Goal: Task Accomplishment & Management: Complete application form

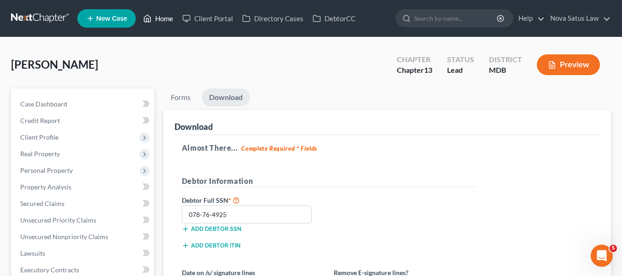
click at [157, 14] on link "Home" at bounding box center [158, 18] width 39 height 17
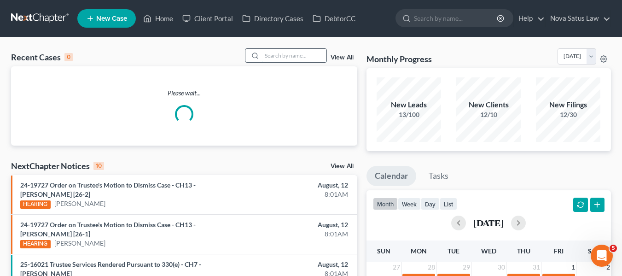
click at [299, 55] on input "search" at bounding box center [294, 55] width 64 height 13
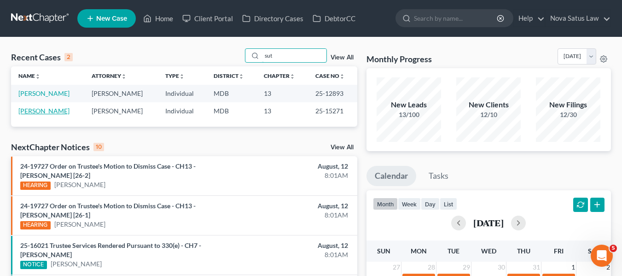
type input "sut"
click at [41, 111] on link "Sutphin, Albert" at bounding box center [43, 111] width 51 height 8
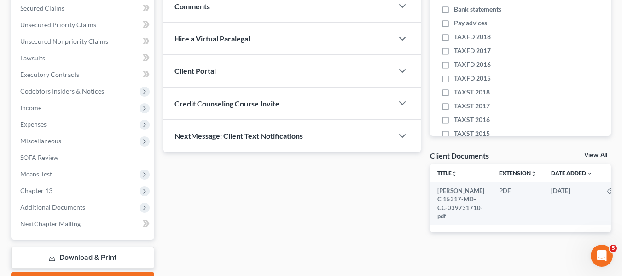
scroll to position [197, 0]
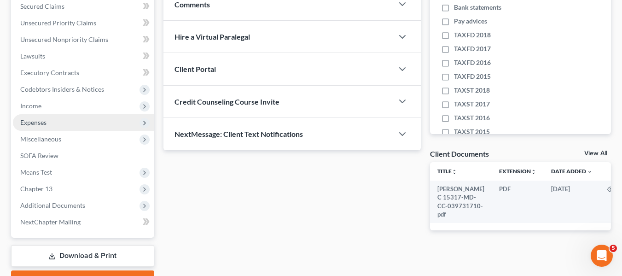
click at [45, 123] on span "Expenses" at bounding box center [33, 122] width 26 height 8
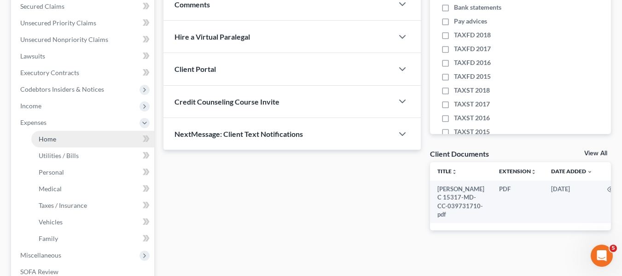
click at [53, 138] on span "Home" at bounding box center [47, 139] width 17 height 8
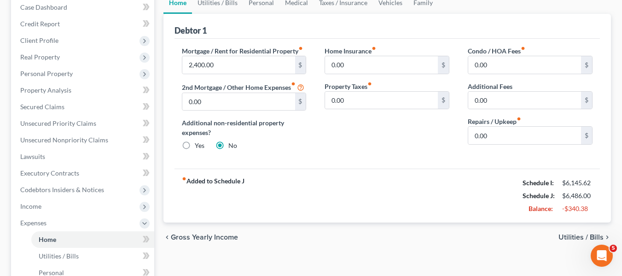
scroll to position [96, 0]
click at [216, 5] on link "Utilities / Bills" at bounding box center [217, 3] width 51 height 22
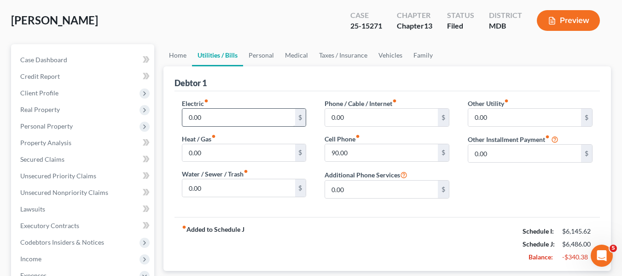
scroll to position [44, 0]
click at [255, 56] on link "Personal" at bounding box center [261, 56] width 36 height 22
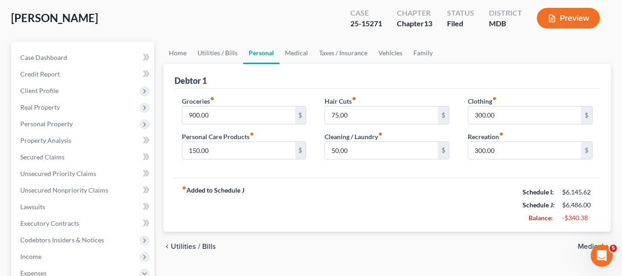
scroll to position [47, 0]
click at [73, 90] on span "Client Profile" at bounding box center [83, 90] width 141 height 17
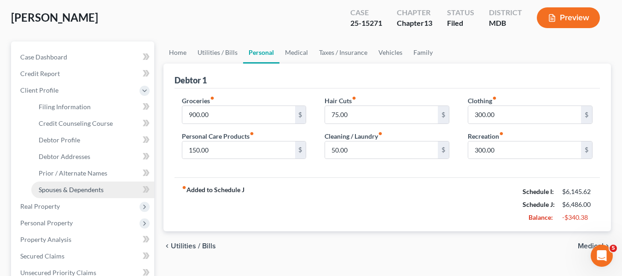
click at [78, 188] on span "Spouses & Dependents" at bounding box center [71, 190] width 65 height 8
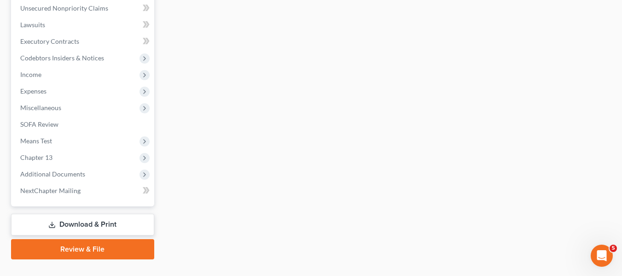
scroll to position [346, 0]
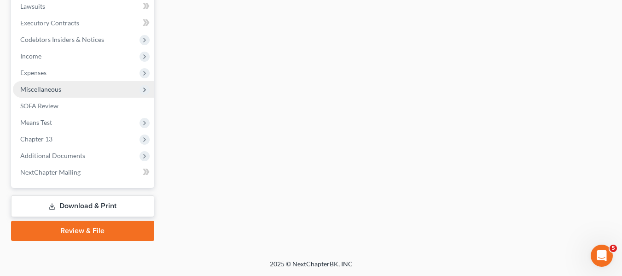
click at [44, 92] on span "Miscellaneous" at bounding box center [40, 89] width 41 height 8
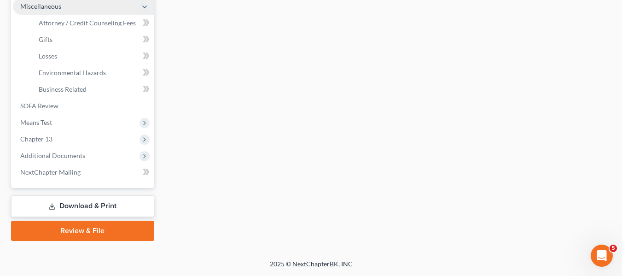
scroll to position [247, 0]
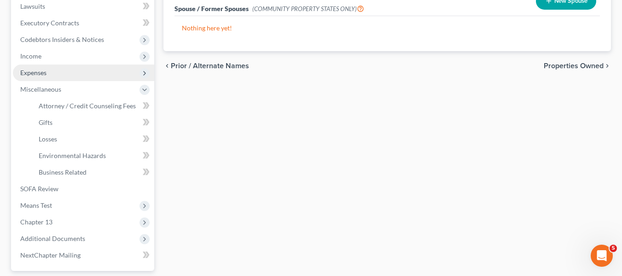
click at [37, 74] on span "Expenses" at bounding box center [33, 73] width 26 height 8
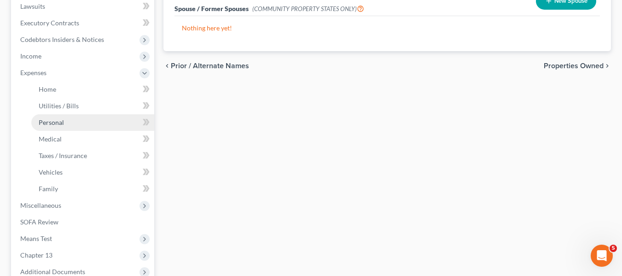
click at [50, 126] on link "Personal" at bounding box center [92, 122] width 123 height 17
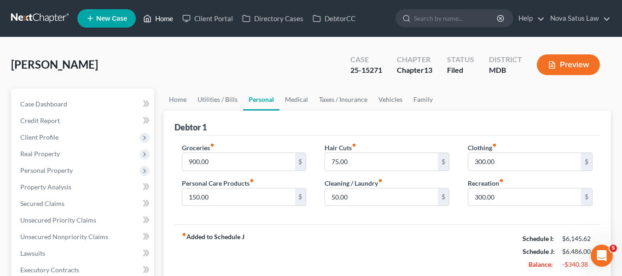
click at [159, 18] on link "Home" at bounding box center [158, 18] width 39 height 17
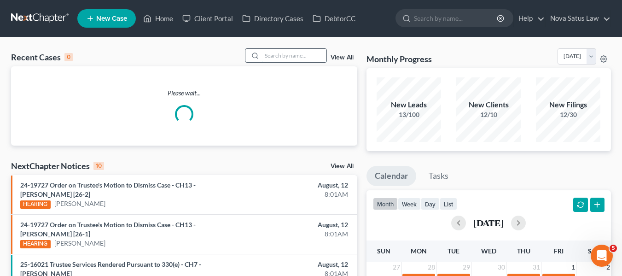
click at [303, 53] on input "search" at bounding box center [294, 55] width 64 height 13
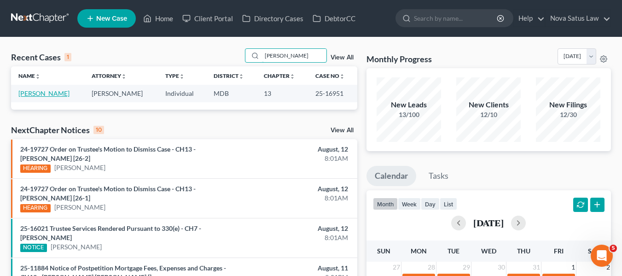
type input "wilk"
click at [39, 92] on link "[PERSON_NAME]" at bounding box center [43, 93] width 51 height 8
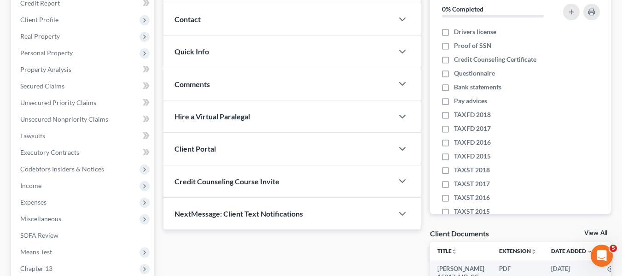
scroll to position [116, 0]
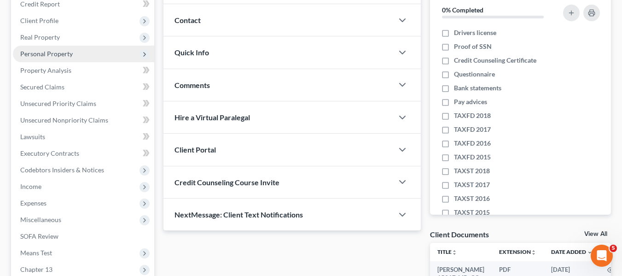
click at [35, 53] on span "Personal Property" at bounding box center [46, 54] width 52 height 8
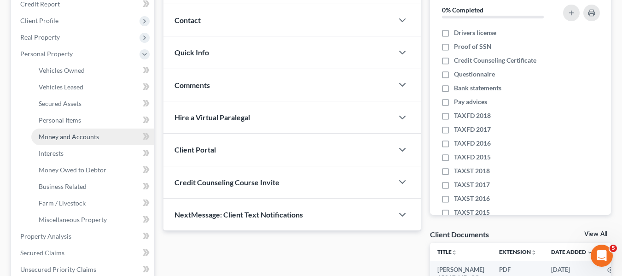
click at [59, 137] on span "Money and Accounts" at bounding box center [69, 137] width 60 height 8
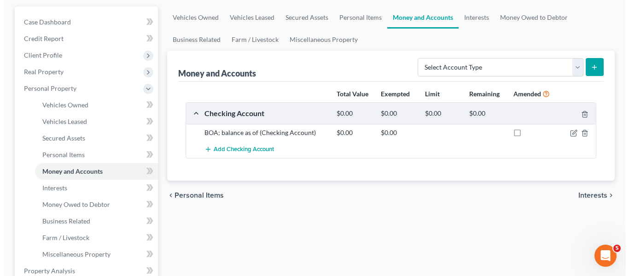
scroll to position [82, 0]
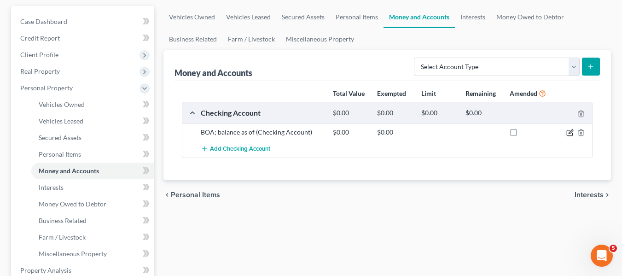
click at [568, 130] on icon "button" at bounding box center [569, 132] width 7 height 7
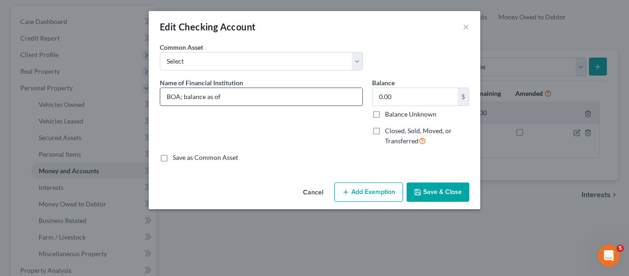
click at [291, 92] on input "BOA; balance as of" at bounding box center [261, 96] width 202 height 17
type input "BOA; balance as of 080625"
click at [404, 99] on input "0.00" at bounding box center [414, 96] width 85 height 17
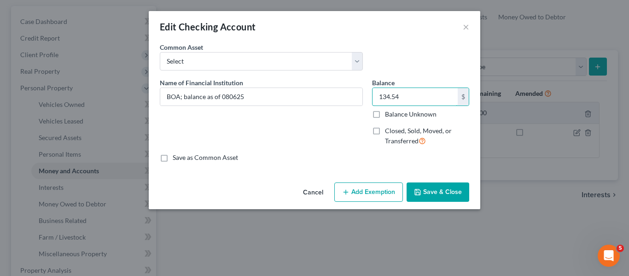
type input "134.54"
click at [378, 186] on button "Add Exemption" at bounding box center [368, 191] width 69 height 19
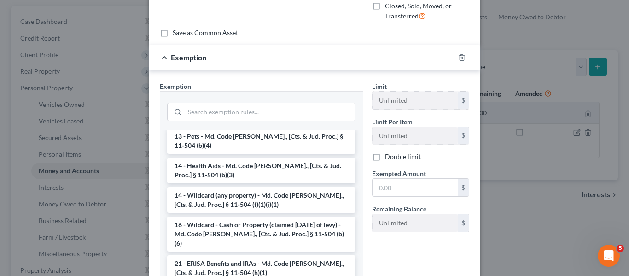
scroll to position [141, 0]
click at [259, 186] on li "14 - Wildcard (any property) - Md. Code Ann., [Cts. & Jud. Proc.] § 11-504 (f)(…" at bounding box center [261, 199] width 188 height 26
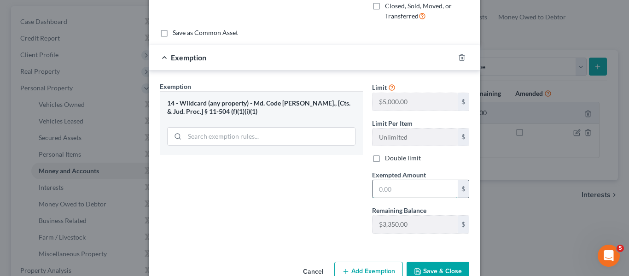
click at [393, 197] on input "text" at bounding box center [414, 188] width 85 height 17
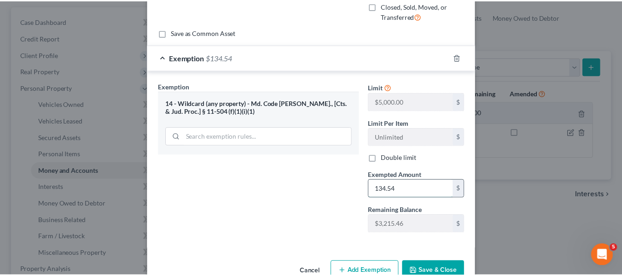
scroll to position [148, 0]
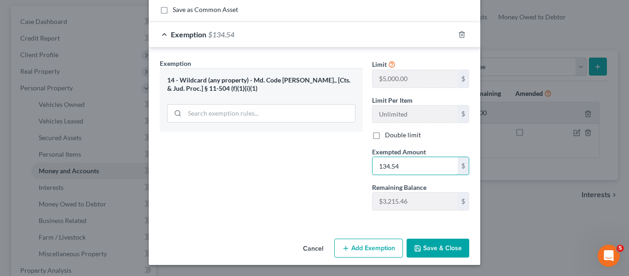
type input "134.54"
click at [418, 247] on icon "button" at bounding box center [417, 247] width 7 height 7
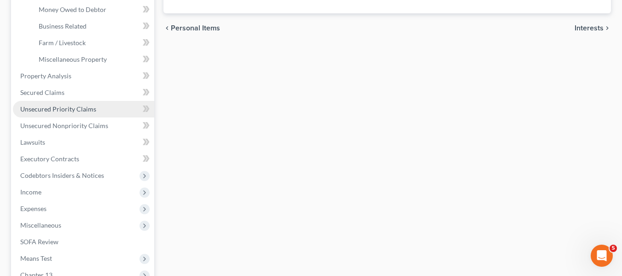
scroll to position [277, 0]
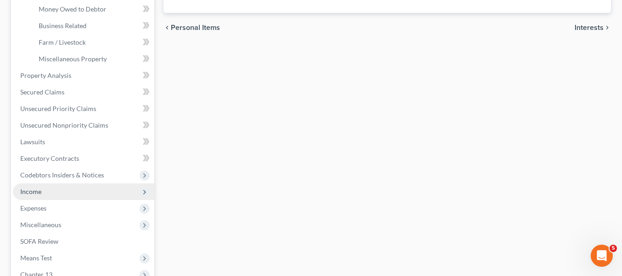
click at [66, 196] on span "Income" at bounding box center [83, 191] width 141 height 17
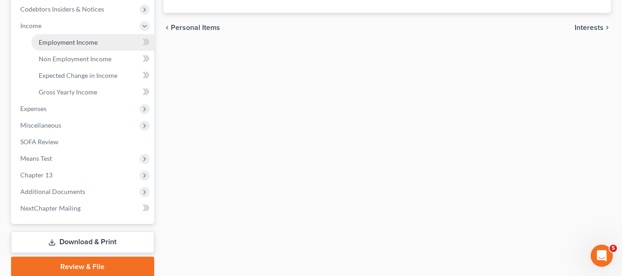
click at [85, 39] on span "Employment Income" at bounding box center [68, 42] width 59 height 8
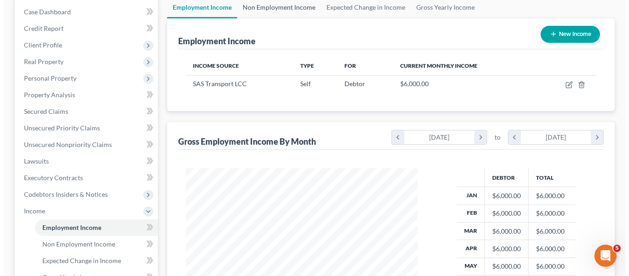
scroll to position [93, 0]
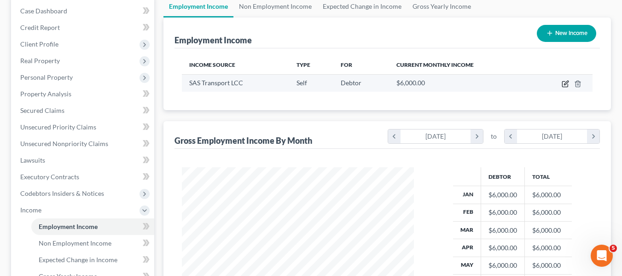
click at [562, 81] on icon "button" at bounding box center [565, 83] width 7 height 7
select select "1"
select select "0"
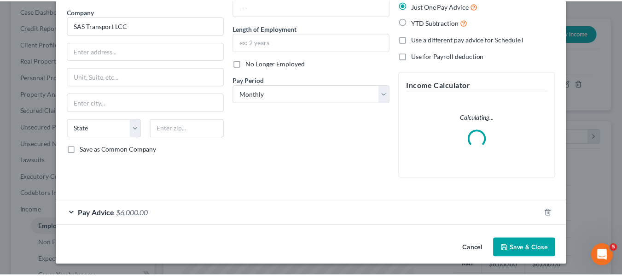
scroll to position [62, 0]
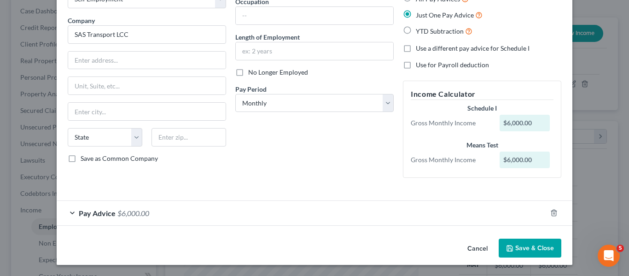
click at [525, 240] on button "Save & Close" at bounding box center [530, 248] width 63 height 19
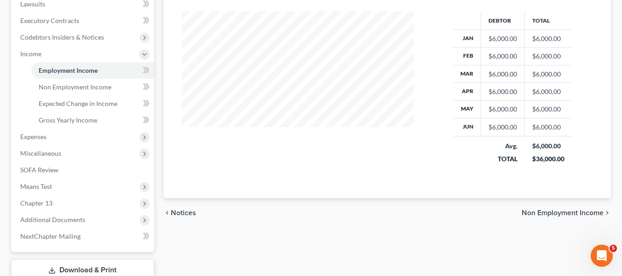
scroll to position [247, 0]
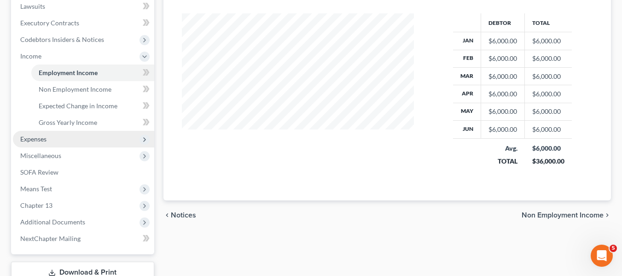
click at [52, 141] on span "Expenses" at bounding box center [83, 139] width 141 height 17
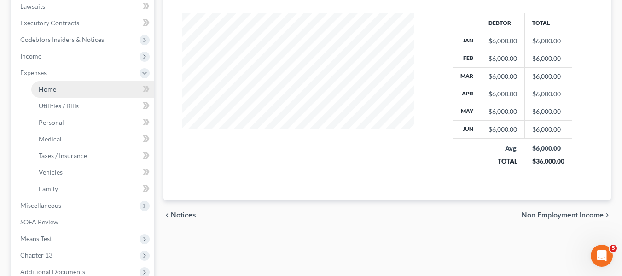
click at [49, 88] on span "Home" at bounding box center [47, 89] width 17 height 8
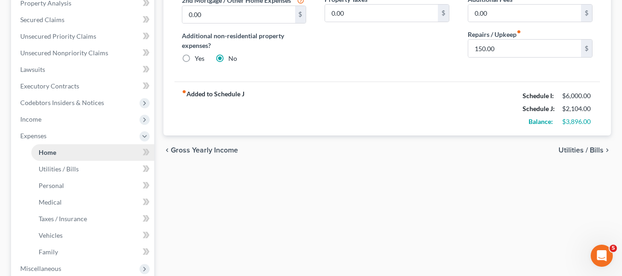
scroll to position [184, 0]
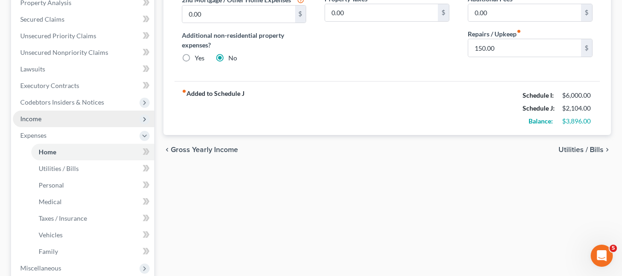
click at [46, 117] on span "Income" at bounding box center [83, 119] width 141 height 17
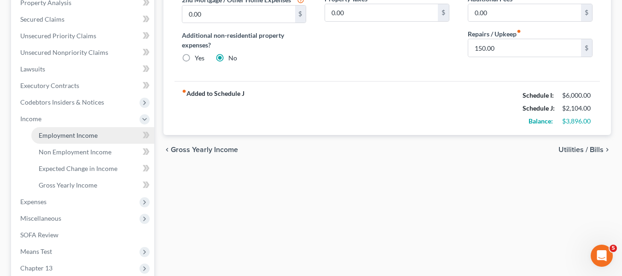
click at [61, 133] on span "Employment Income" at bounding box center [68, 135] width 59 height 8
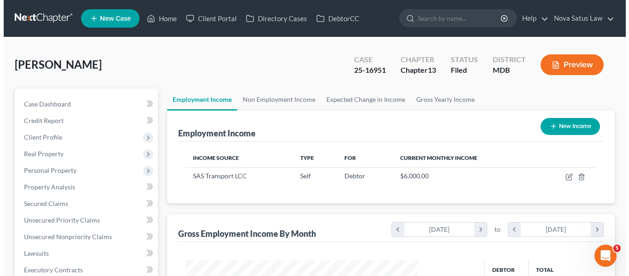
scroll to position [165, 250]
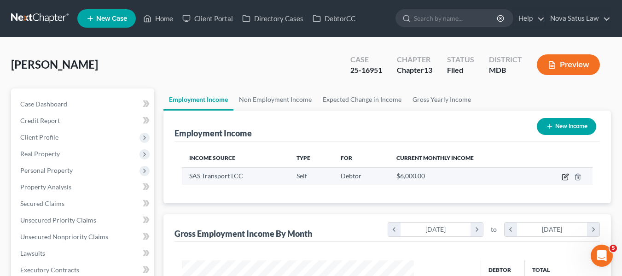
click at [564, 176] on icon "button" at bounding box center [565, 176] width 7 height 7
select select "1"
select select "0"
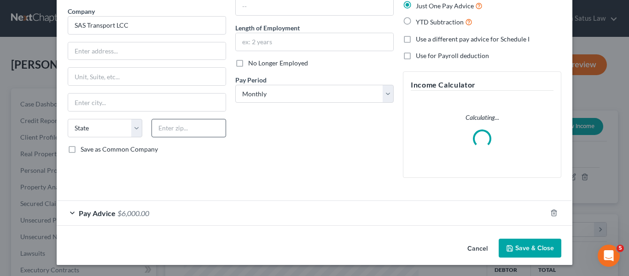
scroll to position [62, 0]
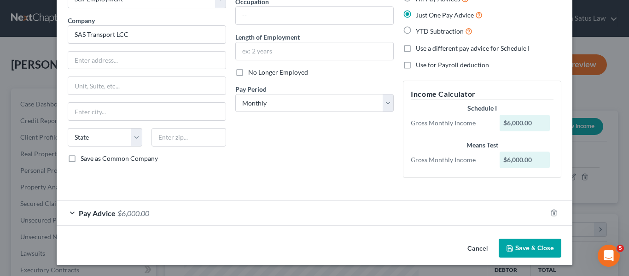
click at [100, 213] on span "Pay Advice" at bounding box center [97, 213] width 37 height 9
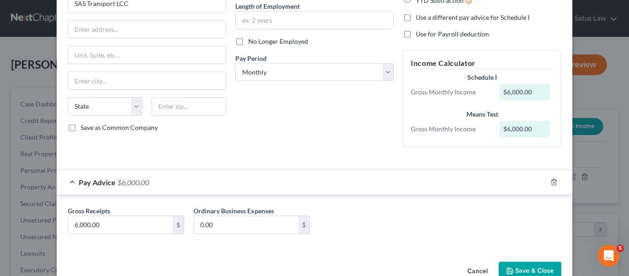
scroll to position [94, 0]
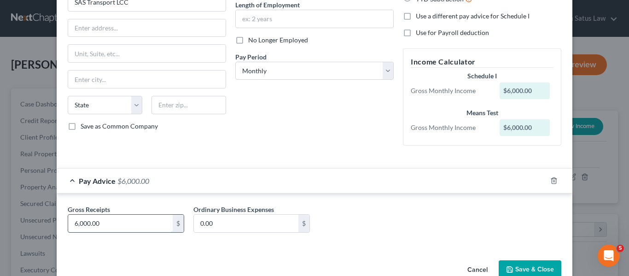
click at [103, 220] on input "6,000.00" at bounding box center [120, 223] width 105 height 17
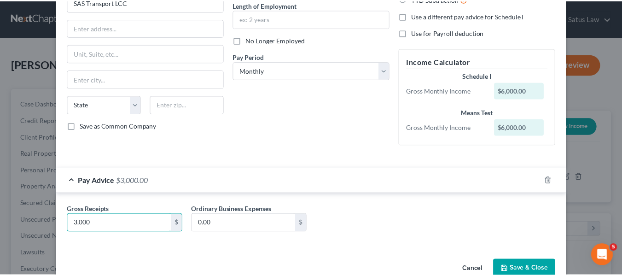
scroll to position [116, 0]
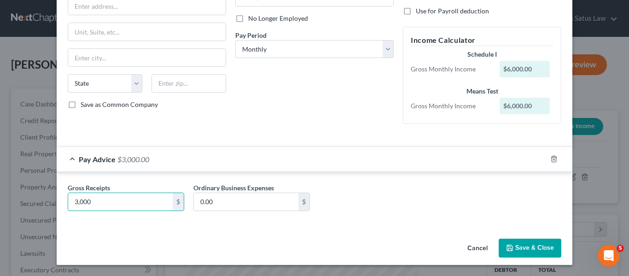
type input "3,000"
click at [502, 245] on button "Save & Close" at bounding box center [530, 248] width 63 height 19
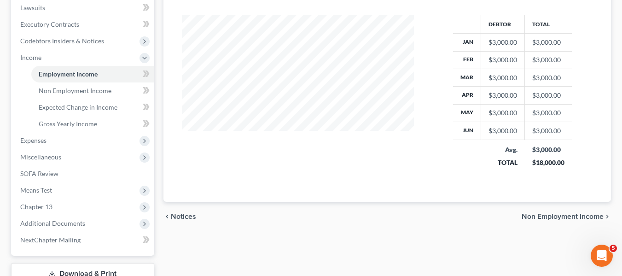
scroll to position [246, 0]
click at [53, 206] on span "Chapter 13" at bounding box center [83, 206] width 141 height 17
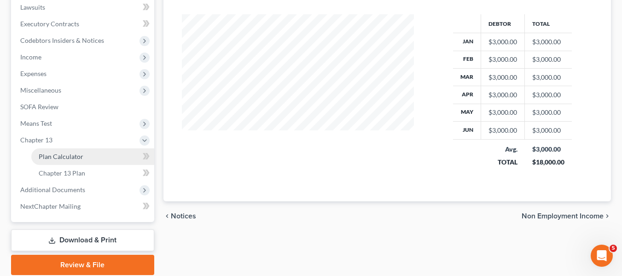
click at [56, 161] on link "Plan Calculator" at bounding box center [92, 156] width 123 height 17
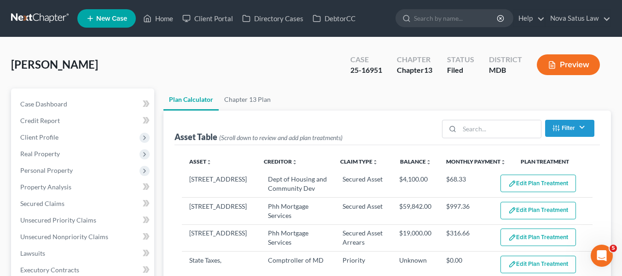
select select "59"
click at [241, 99] on link "Chapter 13 Plan" at bounding box center [248, 99] width 58 height 22
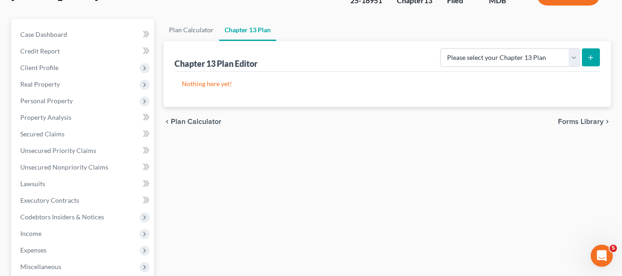
scroll to position [72, 0]
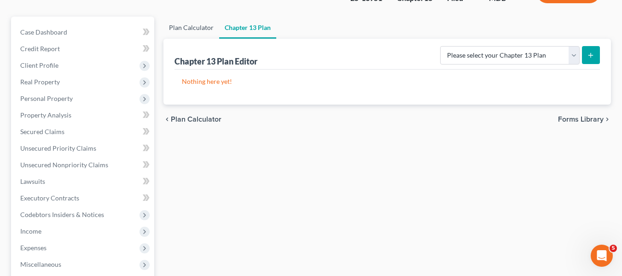
click at [181, 29] on link "Plan Calculator" at bounding box center [191, 28] width 56 height 22
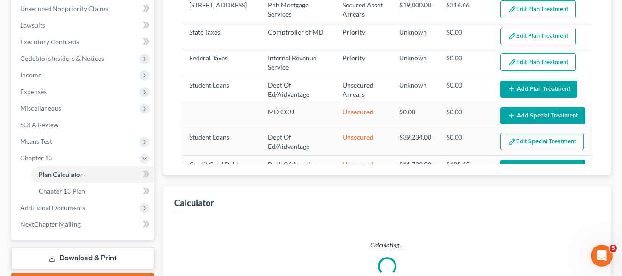
scroll to position [231, 0]
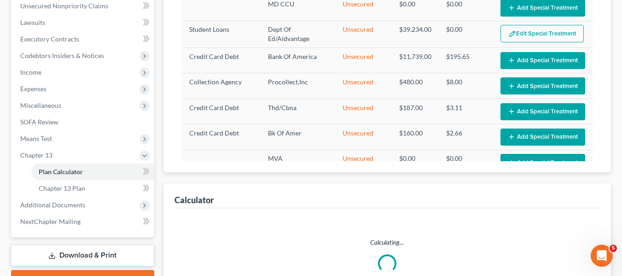
select select "59"
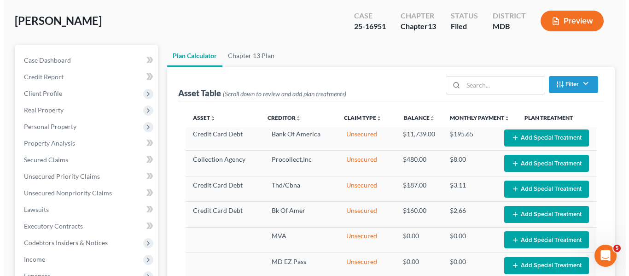
scroll to position [0, 0]
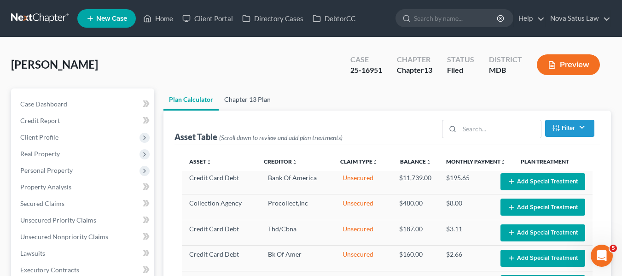
click at [245, 95] on link "Chapter 13 Plan" at bounding box center [248, 99] width 58 height 22
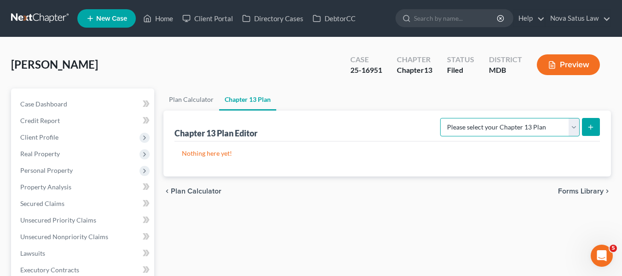
click at [493, 123] on select "Please select your Chapter 13 Plan District of Maryland District of Maryland - …" at bounding box center [510, 127] width 140 height 18
select select "1"
click at [443, 118] on select "Please select your Chapter 13 Plan District of Maryland District of Maryland - …" at bounding box center [510, 127] width 140 height 18
click at [592, 123] on icon "submit" at bounding box center [590, 126] width 7 height 7
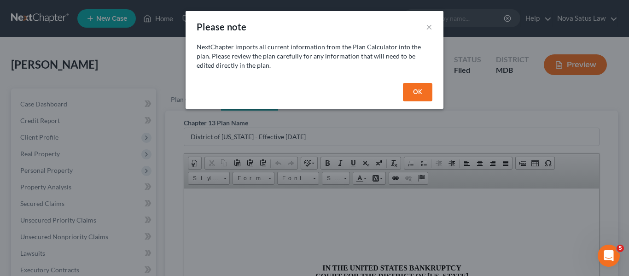
click at [413, 87] on button "OK" at bounding box center [417, 92] width 29 height 18
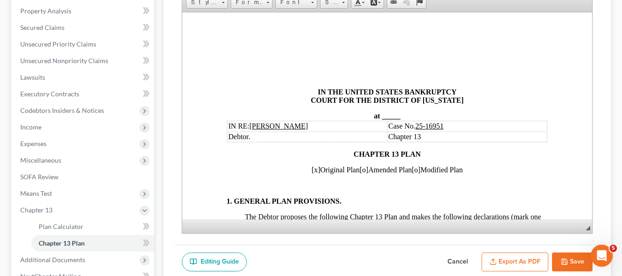
scroll to position [175, 0]
click at [382, 115] on span "_____" at bounding box center [391, 116] width 18 height 8
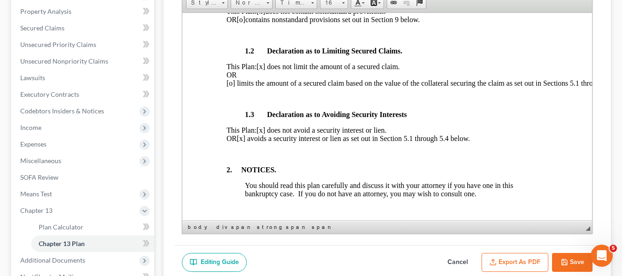
scroll to position [278, 0]
click at [269, 141] on span "[x] avoids a security interest or lien as set out in Section 5.1 through 5.4 be…" at bounding box center [352, 138] width 233 height 8
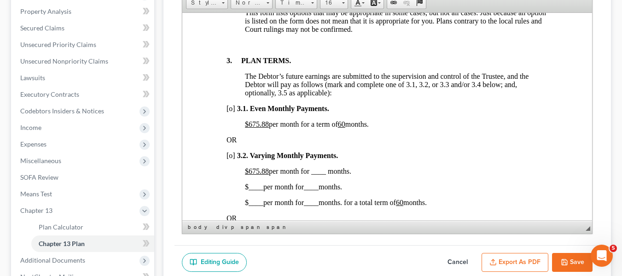
scroll to position [610, 0]
click at [248, 127] on u "$675.88" at bounding box center [256, 123] width 24 height 8
click at [325, 127] on u "60" at bounding box center [320, 123] width 7 height 8
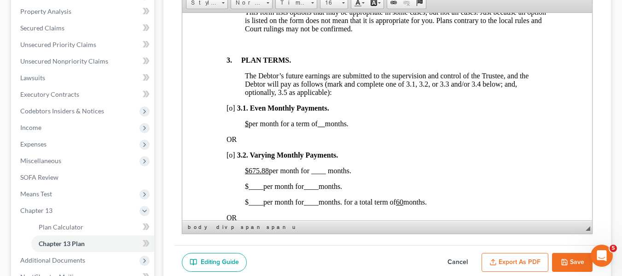
click at [230, 158] on span "[o]" at bounding box center [230, 155] width 9 height 8
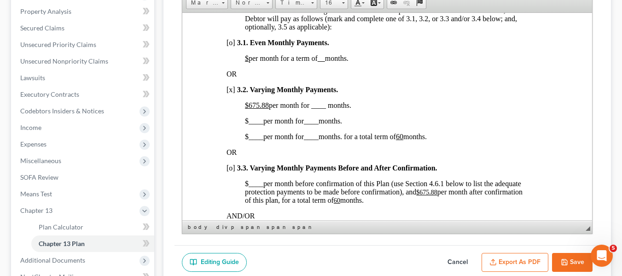
scroll to position [676, 0]
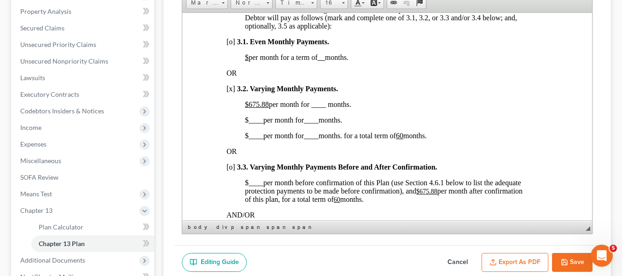
click at [247, 108] on u "$675.88" at bounding box center [256, 104] width 24 height 8
click at [312, 108] on span "$500.00 per month for ____ months." at bounding box center [297, 104] width 106 height 8
click at [250, 123] on span "____" at bounding box center [255, 120] width 15 height 8
click at [313, 123] on span "____" at bounding box center [316, 120] width 15 height 8
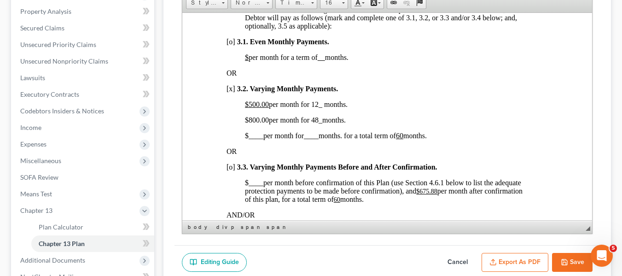
click at [246, 139] on span "$ ____ per month for ____ months. for a total term of 60 months." at bounding box center [335, 135] width 182 height 8
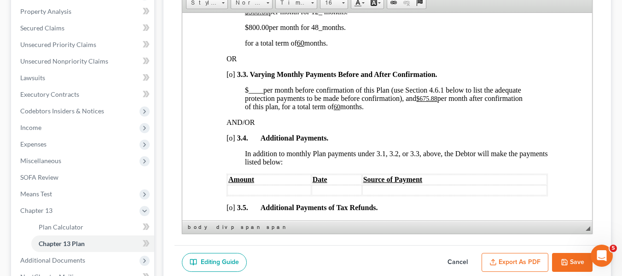
scroll to position [769, 0]
click at [421, 101] on u "$675.88" at bounding box center [426, 97] width 21 height 7
click at [303, 110] on u "60" at bounding box center [300, 106] width 6 height 7
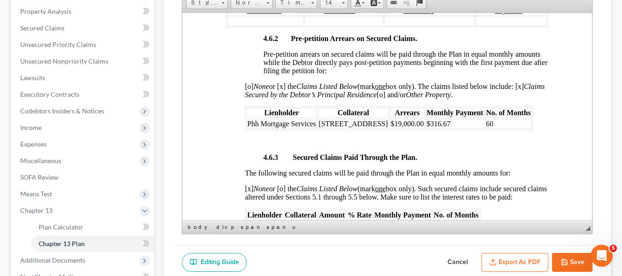
scroll to position [1643, 0]
click at [436, 128] on td "$316.67" at bounding box center [454, 123] width 58 height 10
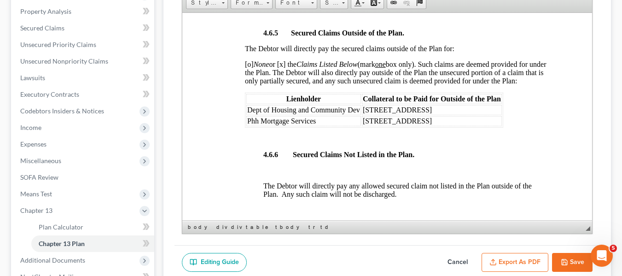
scroll to position [2036, 0]
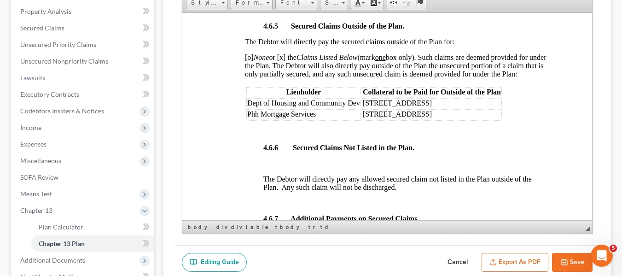
click at [247, 117] on span "Phh Mortgage Services" at bounding box center [281, 114] width 69 height 8
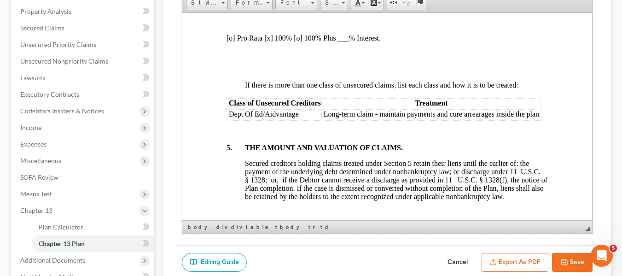
scroll to position [2327, 0]
click at [229, 117] on span "Dept Of Ed/Aidvantage" at bounding box center [263, 113] width 70 height 8
click at [345, 118] on td "Long-term claim - maintain payments and cure arrearages inside the plan" at bounding box center [430, 113] width 217 height 10
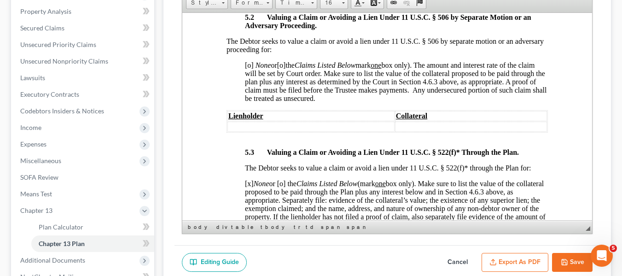
scroll to position [2691, 0]
click at [248, 68] on span "[o]" at bounding box center [248, 64] width 9 height 8
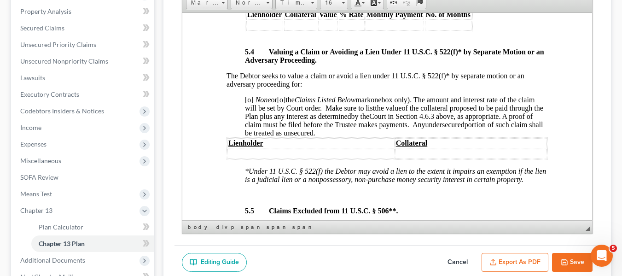
scroll to position [2936, 0]
click at [247, 103] on span "[o]" at bounding box center [248, 99] width 9 height 8
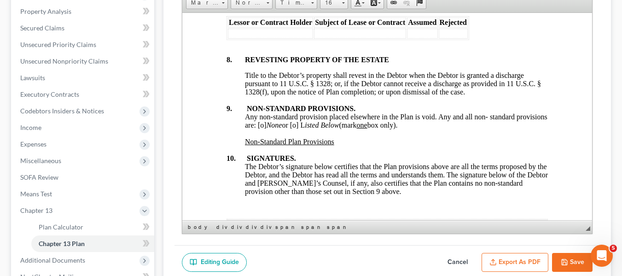
scroll to position [3446, 0]
click at [294, 128] on span "Any non-standard provision placed elsewhere in the Plan is void. Any and all no…" at bounding box center [395, 120] width 303 height 16
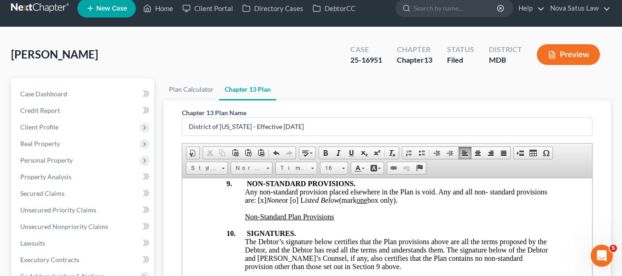
scroll to position [0, 0]
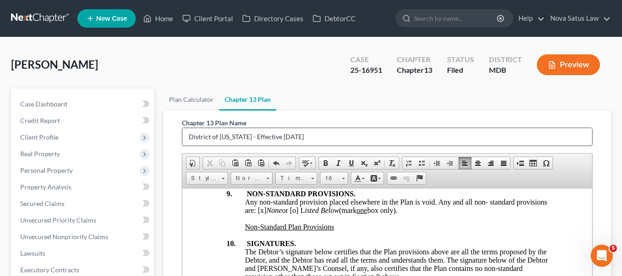
drag, startPoint x: 317, startPoint y: 126, endPoint x: 313, endPoint y: 136, distance: 11.1
click at [313, 136] on div "Chapter 13 Plan Name District of Maryland - Effective 12/1/17" at bounding box center [387, 132] width 411 height 28
click at [313, 136] on input "District of Maryland - Effective 12/1/17" at bounding box center [387, 136] width 410 height 17
type input "D"
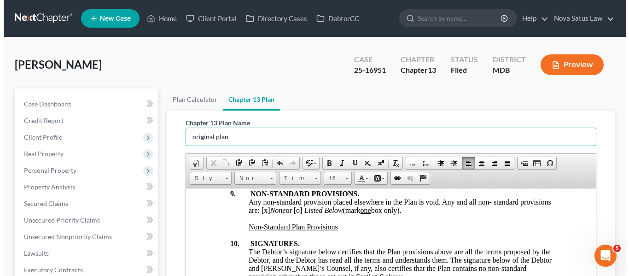
scroll to position [241, 0]
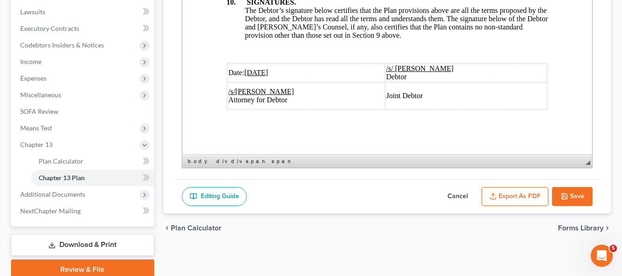
type input "original plan"
click at [495, 199] on icon "button" at bounding box center [492, 195] width 7 height 7
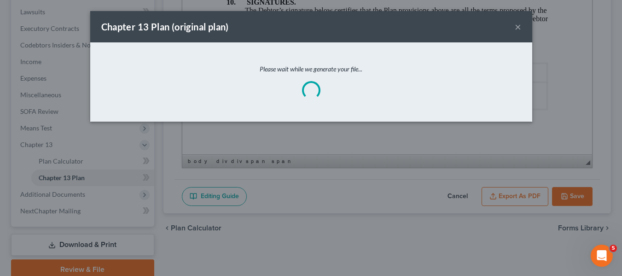
scroll to position [3551, 0]
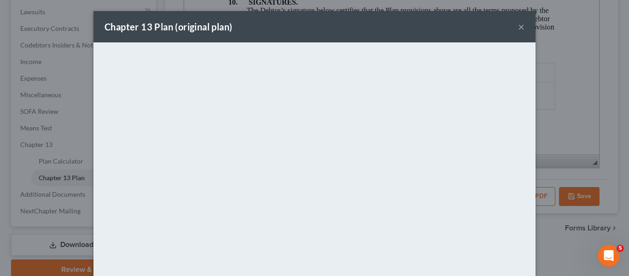
drag, startPoint x: 300, startPoint y: 31, endPoint x: 342, endPoint y: 28, distance: 42.1
click at [300, 31] on div "Chapter 13 Plan (original plan) ×" at bounding box center [314, 26] width 442 height 31
click at [518, 28] on button "×" at bounding box center [521, 26] width 6 height 11
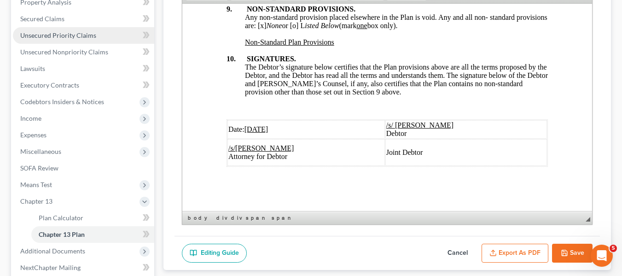
scroll to position [186, 0]
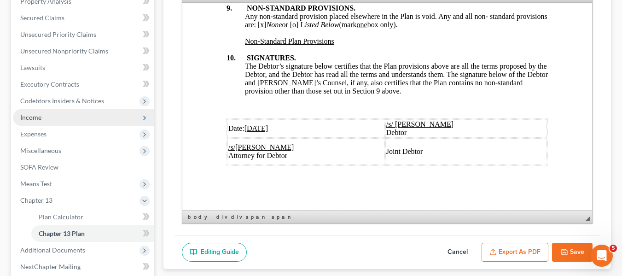
click at [29, 118] on span "Income" at bounding box center [30, 117] width 21 height 8
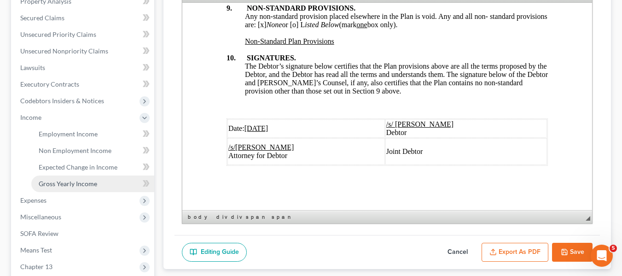
click at [55, 185] on span "Gross Yearly Income" at bounding box center [68, 184] width 58 height 8
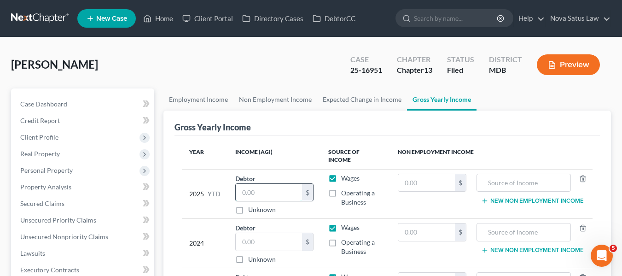
click at [266, 185] on input "text" at bounding box center [269, 192] width 67 height 17
click at [341, 188] on label "Operating a Business" at bounding box center [362, 197] width 42 height 18
click at [345, 188] on input "Operating a Business" at bounding box center [348, 191] width 6 height 6
checkbox input "true"
click at [262, 184] on input "text" at bounding box center [269, 192] width 67 height 17
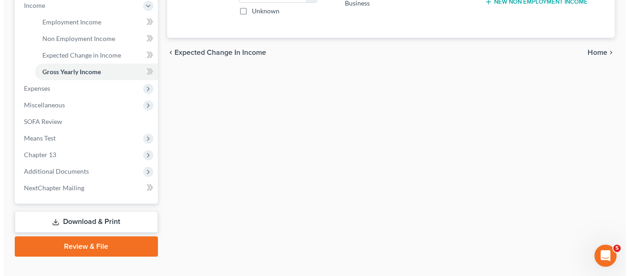
scroll to position [313, 0]
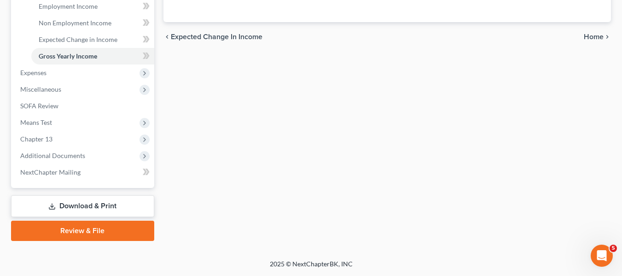
type input "24,000"
click at [75, 207] on link "Download & Print" at bounding box center [82, 206] width 143 height 22
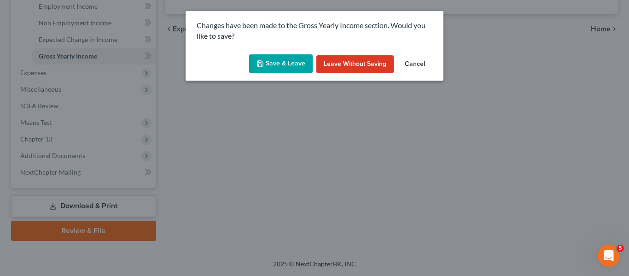
click at [268, 61] on button "Save & Leave" at bounding box center [281, 63] width 64 height 19
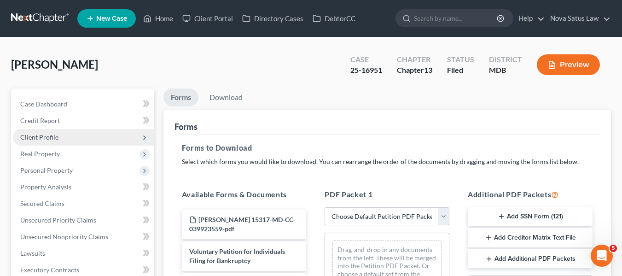
click at [47, 139] on span "Client Profile" at bounding box center [39, 137] width 38 height 8
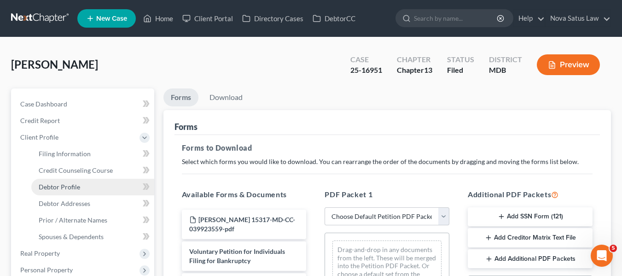
click at [66, 188] on span "Debtor Profile" at bounding box center [59, 187] width 41 height 8
select select "2"
select select "0"
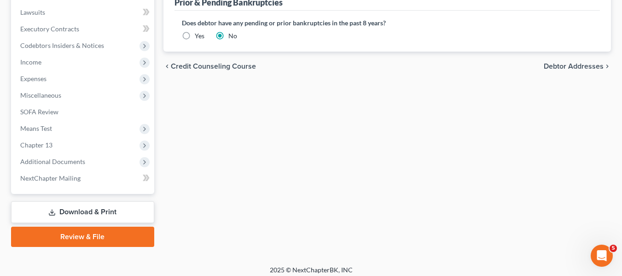
scroll to position [346, 0]
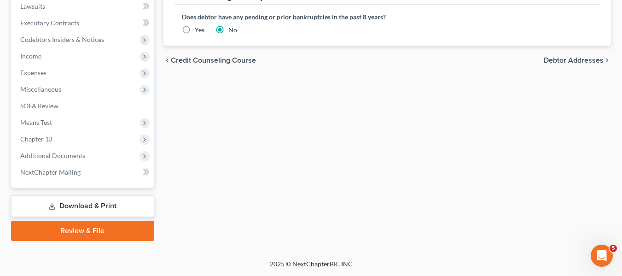
click at [70, 203] on link "Download & Print" at bounding box center [82, 206] width 143 height 22
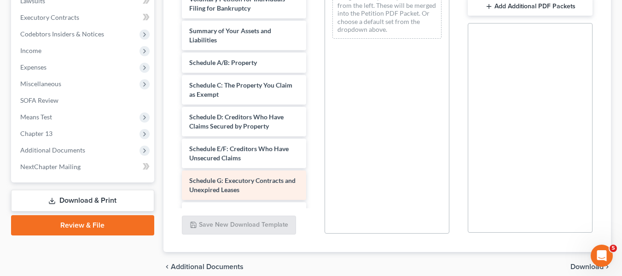
scroll to position [255, 0]
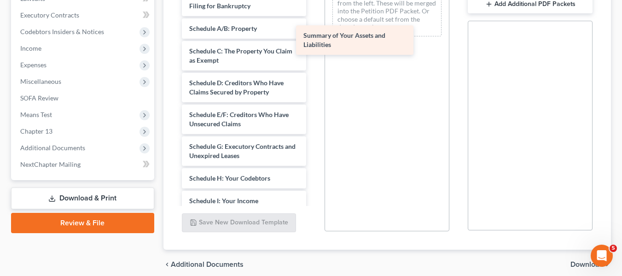
drag, startPoint x: 211, startPoint y: 35, endPoint x: 355, endPoint y: 42, distance: 143.4
click at [314, 42] on div "Summary of Your Assets and Liabilities Wilkerson, Karriem 15317-MD-CC-039923559…" at bounding box center [245, 196] width 140 height 483
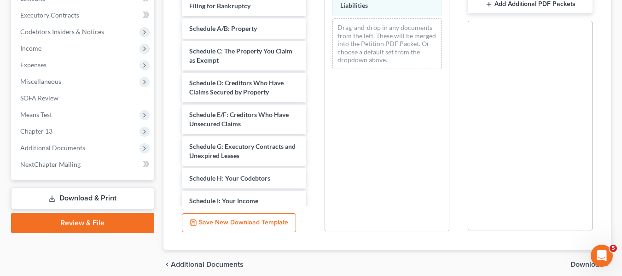
scroll to position [13, 0]
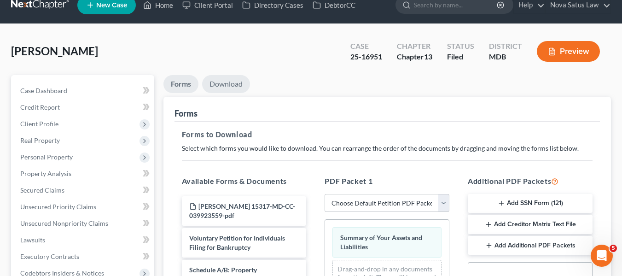
click at [228, 87] on link "Download" at bounding box center [226, 84] width 48 height 18
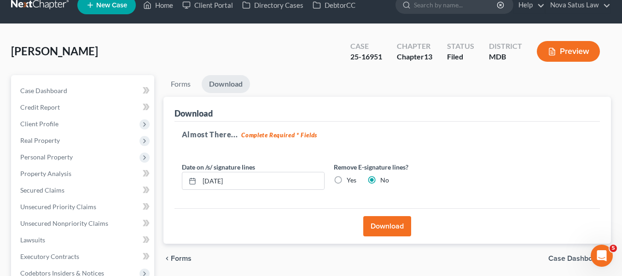
click at [375, 216] on button "Download" at bounding box center [387, 226] width 48 height 20
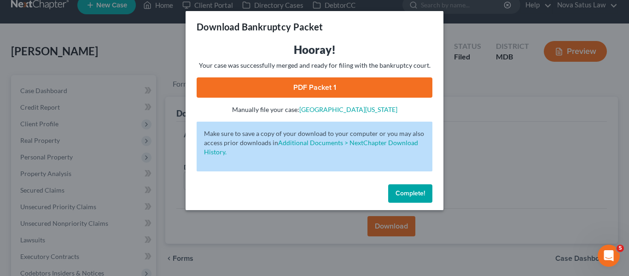
click at [282, 88] on link "PDF Packet 1" at bounding box center [315, 87] width 236 height 20
click at [403, 193] on span "Complete!" at bounding box center [410, 193] width 29 height 8
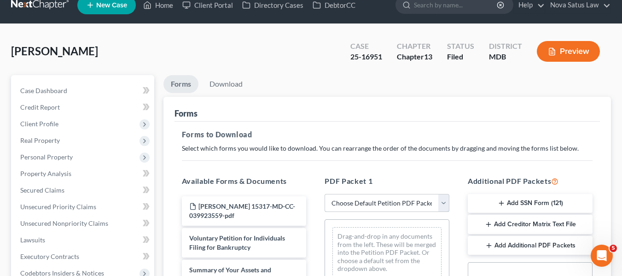
click at [345, 199] on select "Choose Default Petition PDF Packet Complete Bankruptcy Petition (all forms and …" at bounding box center [387, 203] width 125 height 18
select select "7"
click at [325, 194] on select "Choose Default Petition PDF Packet Complete Bankruptcy Petition (all forms and …" at bounding box center [387, 203] width 125 height 18
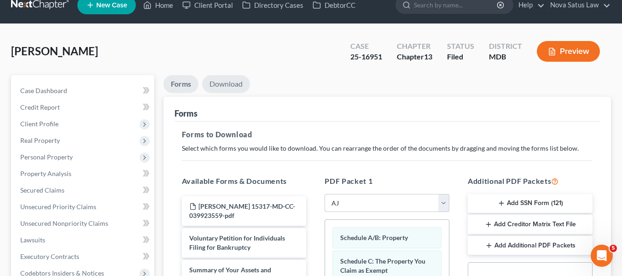
click at [222, 80] on link "Download" at bounding box center [226, 84] width 48 height 18
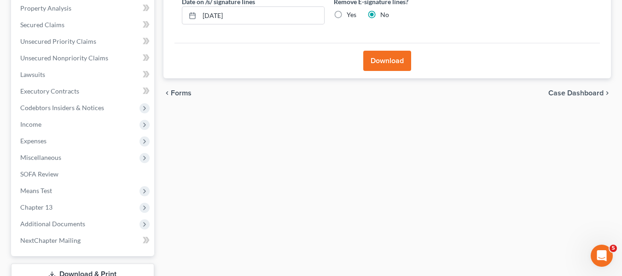
scroll to position [180, 0]
click at [385, 55] on button "Download" at bounding box center [387, 59] width 48 height 20
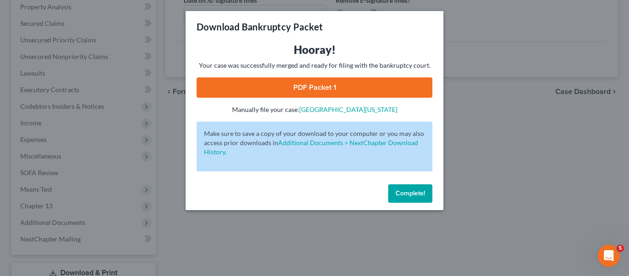
click at [327, 82] on link "PDF Packet 1" at bounding box center [315, 87] width 236 height 20
click at [421, 193] on span "Complete!" at bounding box center [410, 193] width 29 height 8
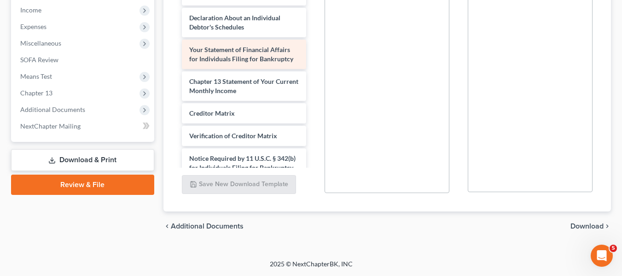
scroll to position [222, 0]
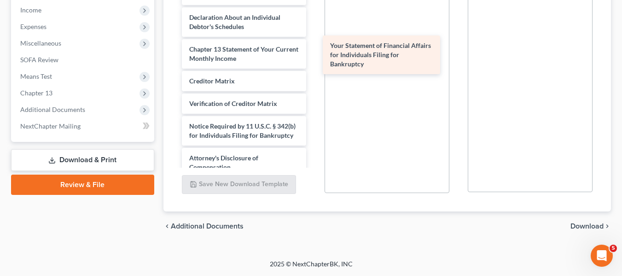
drag, startPoint x: 209, startPoint y: 50, endPoint x: 350, endPoint y: 46, distance: 140.9
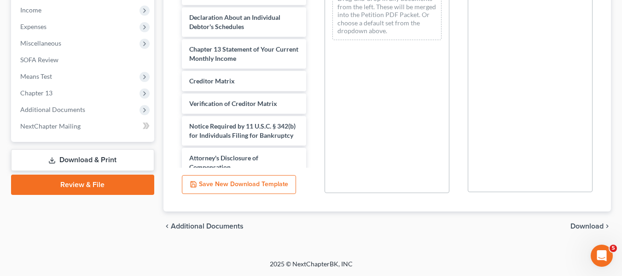
scroll to position [52, 0]
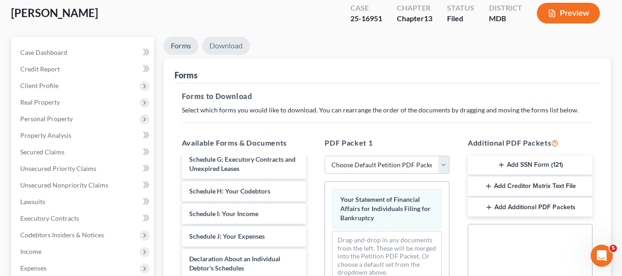
click at [226, 47] on link "Download" at bounding box center [226, 46] width 48 height 18
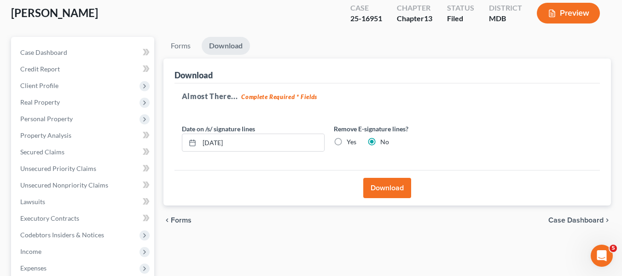
click at [374, 185] on button "Download" at bounding box center [387, 188] width 48 height 20
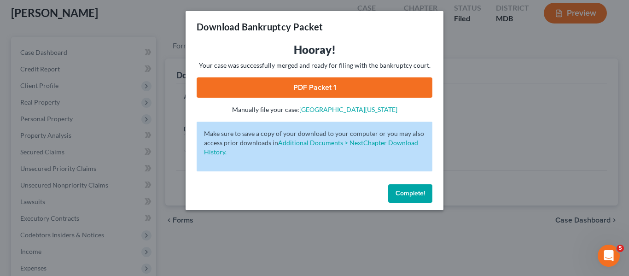
click at [297, 88] on link "PDF Packet 1" at bounding box center [315, 87] width 236 height 20
click at [386, 197] on div "Complete!" at bounding box center [315, 194] width 258 height 29
click at [398, 197] on span "Complete!" at bounding box center [410, 193] width 29 height 8
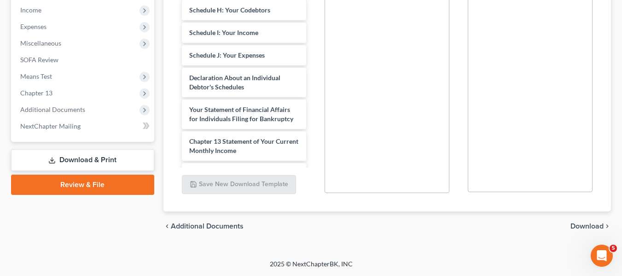
scroll to position [162, 0]
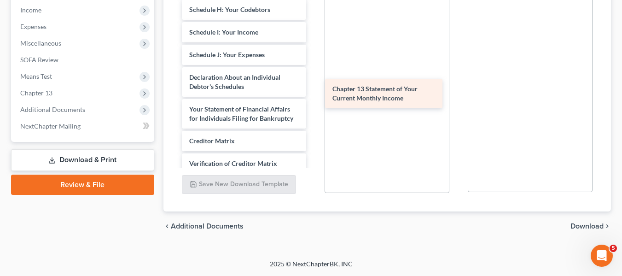
drag, startPoint x: 228, startPoint y: 154, endPoint x: 371, endPoint y: 93, distance: 155.7
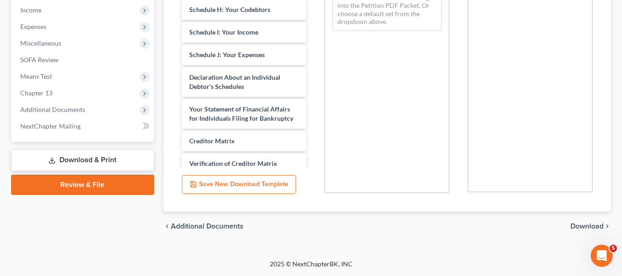
scroll to position [52, 0]
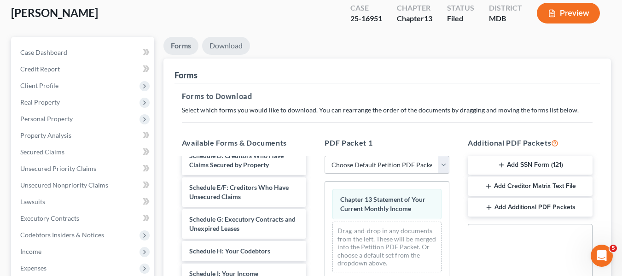
click at [219, 47] on link "Download" at bounding box center [226, 46] width 48 height 18
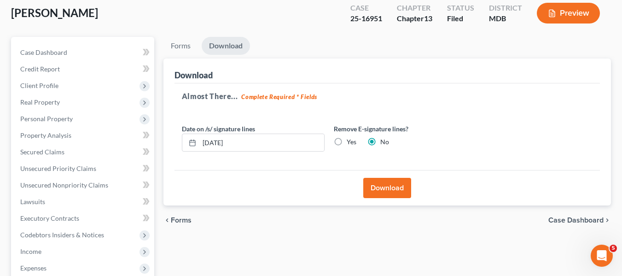
click at [380, 185] on button "Download" at bounding box center [387, 188] width 48 height 20
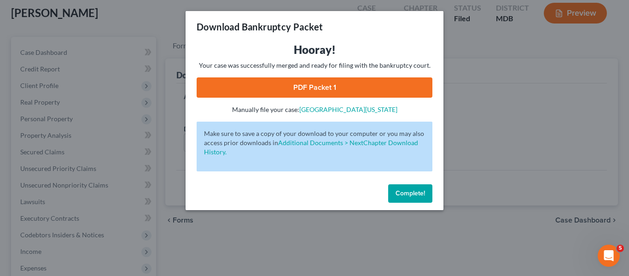
click at [317, 87] on link "PDF Packet 1" at bounding box center [315, 87] width 236 height 20
click at [410, 188] on button "Complete!" at bounding box center [410, 193] width 44 height 18
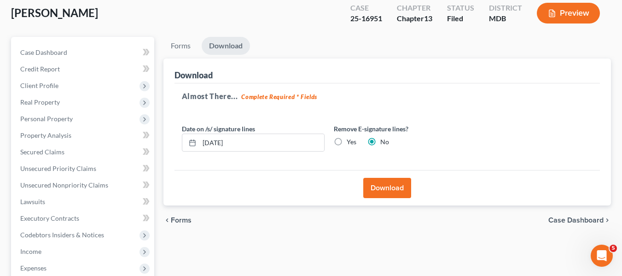
scroll to position [0, 0]
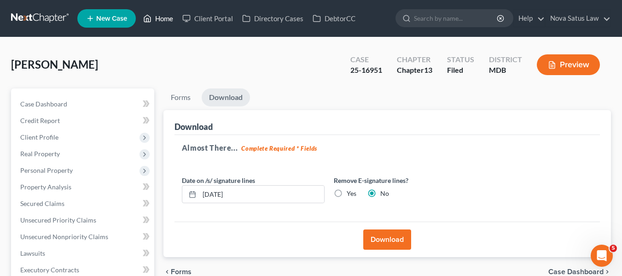
click at [166, 18] on link "Home" at bounding box center [158, 18] width 39 height 17
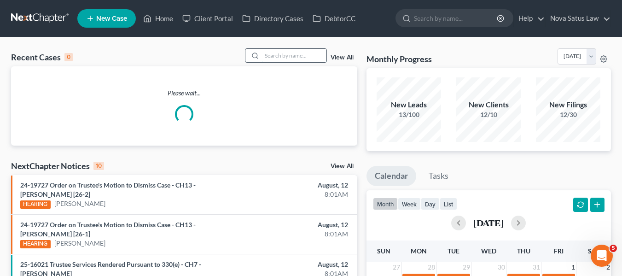
click at [275, 52] on input "search" at bounding box center [294, 55] width 64 height 13
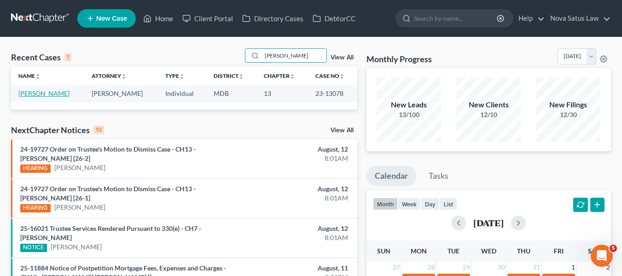
type input "patten"
click at [47, 91] on link "Patten, Tammy" at bounding box center [43, 93] width 51 height 8
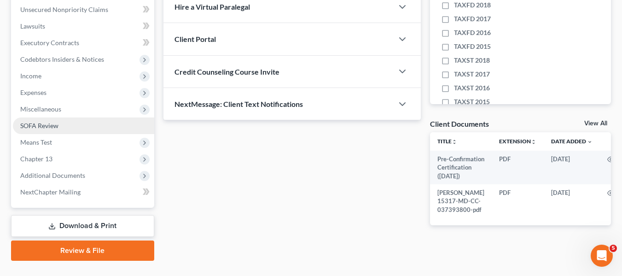
scroll to position [227, 0]
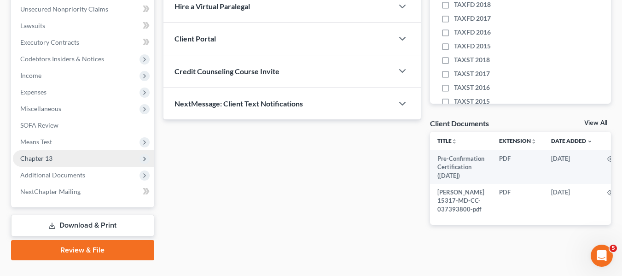
click at [39, 160] on span "Chapter 13" at bounding box center [36, 158] width 32 height 8
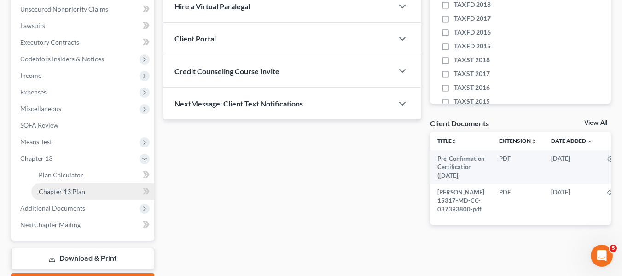
click at [54, 189] on span "Chapter 13 Plan" at bounding box center [62, 191] width 47 height 8
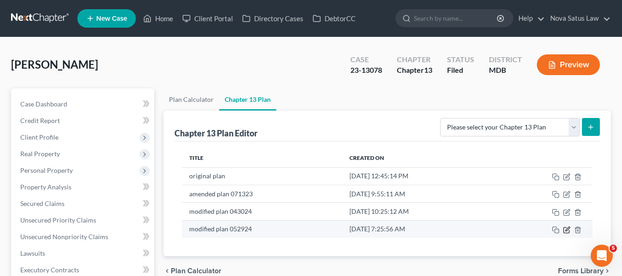
click at [565, 230] on icon "button" at bounding box center [566, 229] width 7 height 7
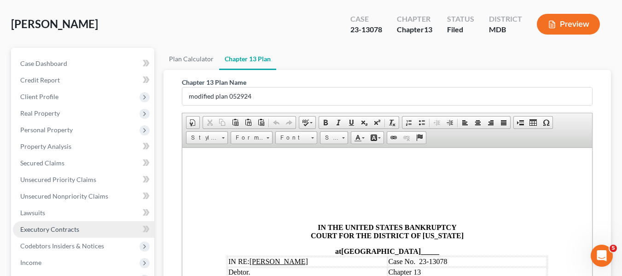
scroll to position [37, 0]
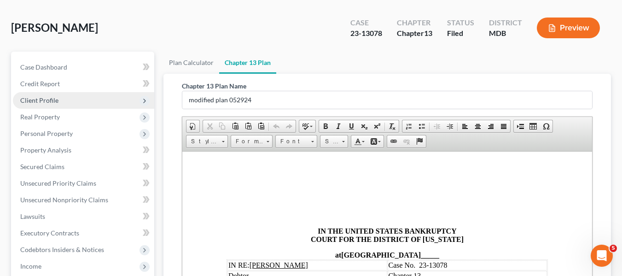
click at [53, 102] on span "Client Profile" at bounding box center [39, 100] width 38 height 8
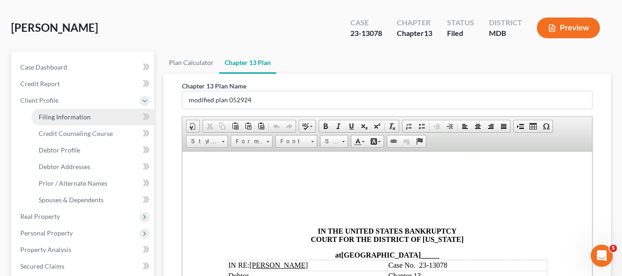
click at [58, 116] on span "Filing Information" at bounding box center [65, 117] width 52 height 8
select select "1"
select select "0"
select select "3"
select select "21"
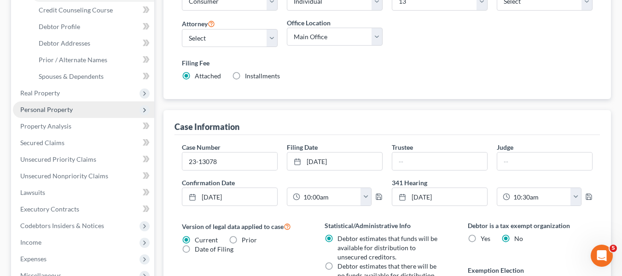
scroll to position [160, 0]
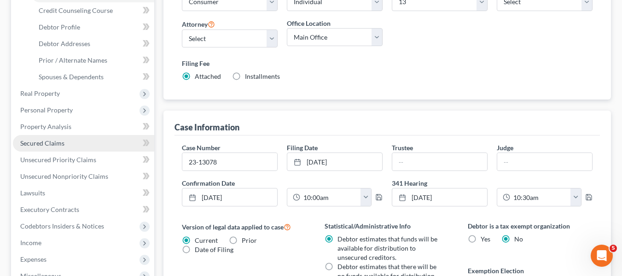
click at [73, 141] on link "Secured Claims" at bounding box center [83, 143] width 141 height 17
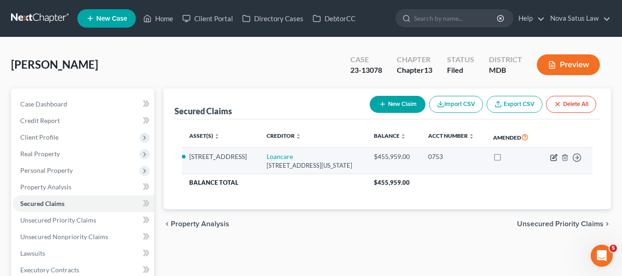
click at [553, 158] on icon "button" at bounding box center [555, 156] width 4 height 4
select select "48"
select select "0"
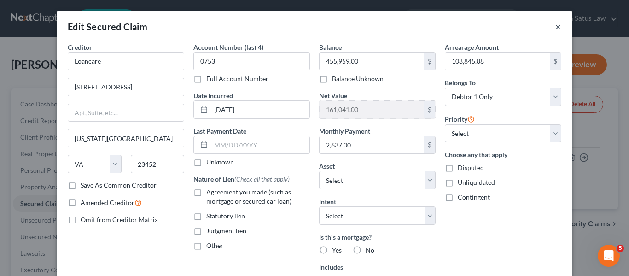
click at [555, 27] on button "×" at bounding box center [558, 26] width 6 height 11
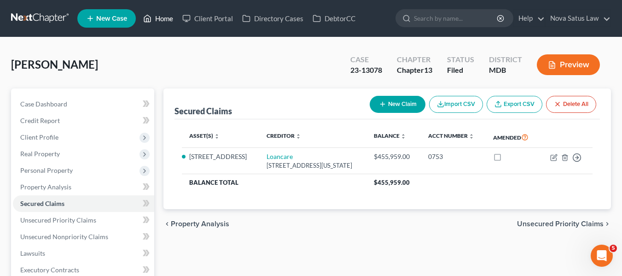
click at [160, 19] on link "Home" at bounding box center [158, 18] width 39 height 17
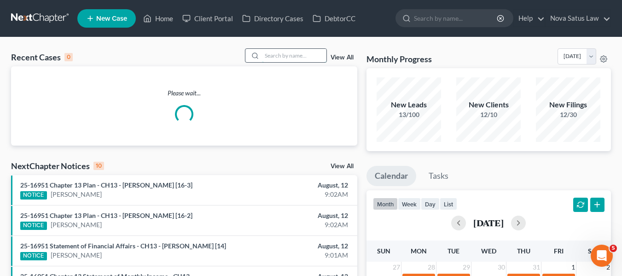
click at [279, 51] on input "search" at bounding box center [294, 55] width 64 height 13
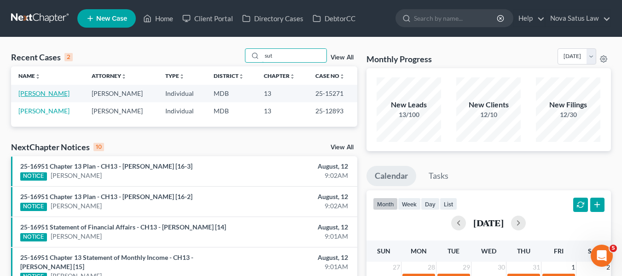
type input "sut"
click at [31, 94] on link "Sutphin, Albert" at bounding box center [43, 93] width 51 height 8
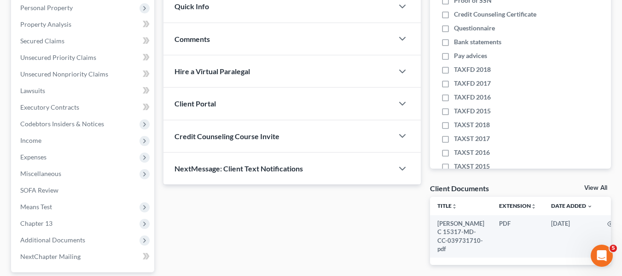
scroll to position [247, 0]
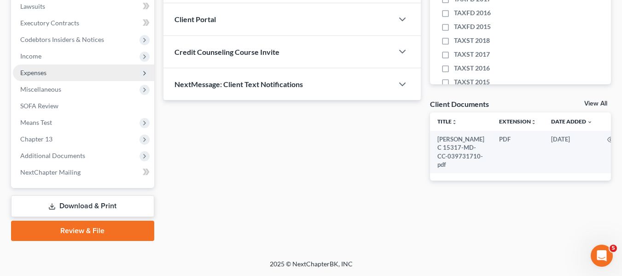
click at [29, 76] on span "Expenses" at bounding box center [33, 73] width 26 height 8
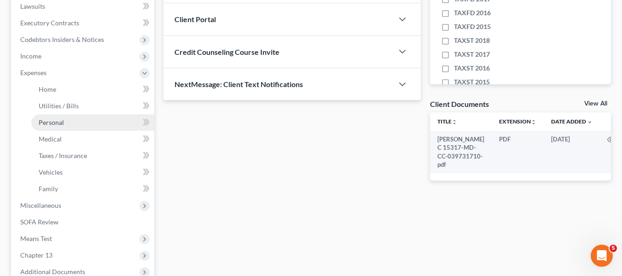
click at [41, 124] on span "Personal" at bounding box center [51, 122] width 25 height 8
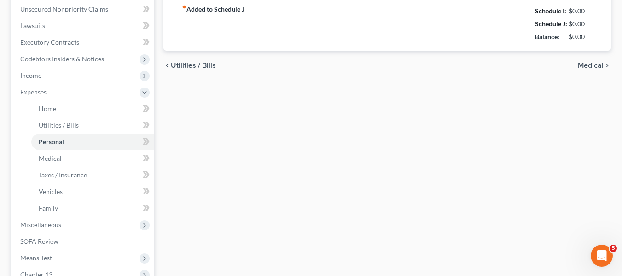
type input "900.00"
type input "150.00"
type input "75.00"
type input "50.00"
type input "300.00"
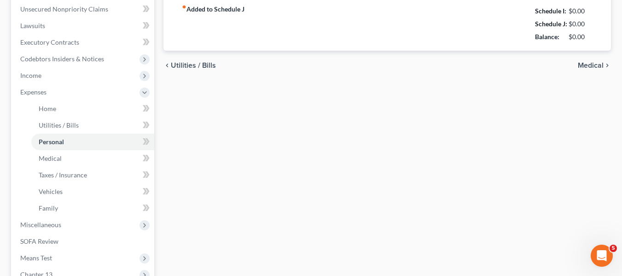
type input "300.00"
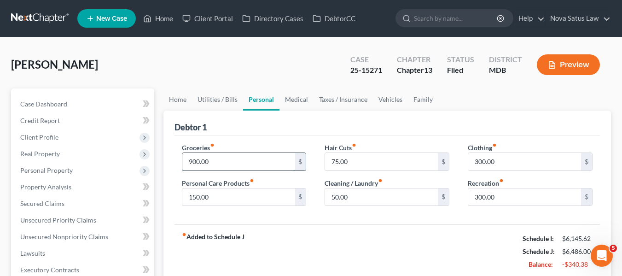
click at [226, 169] on input "900.00" at bounding box center [238, 161] width 113 height 17
type input "700"
click at [517, 158] on input "300.00" at bounding box center [524, 161] width 113 height 17
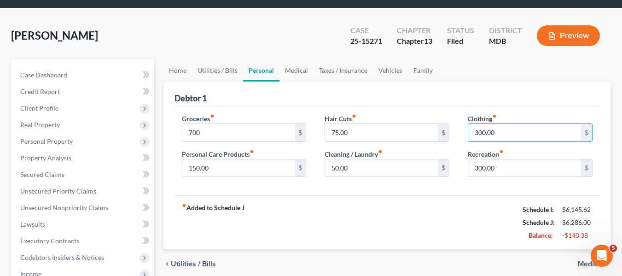
scroll to position [32, 0]
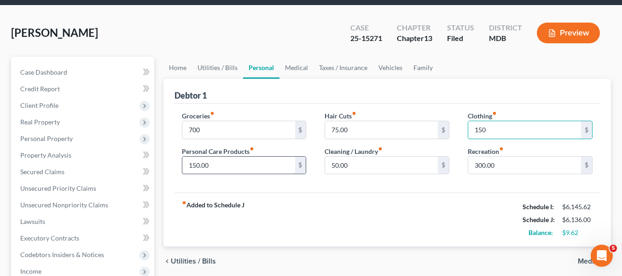
type input "150"
click at [261, 163] on input "150.00" at bounding box center [238, 165] width 113 height 17
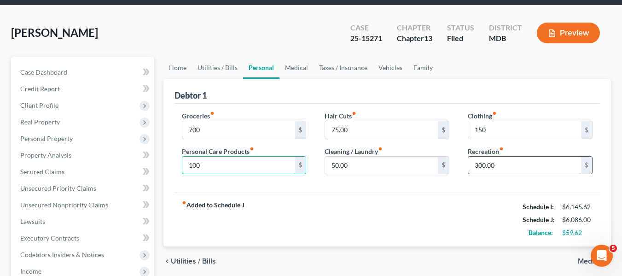
type input "100"
click at [523, 161] on input "300.00" at bounding box center [524, 165] width 113 height 17
type input "250"
click at [390, 67] on link "Vehicles" at bounding box center [390, 68] width 35 height 22
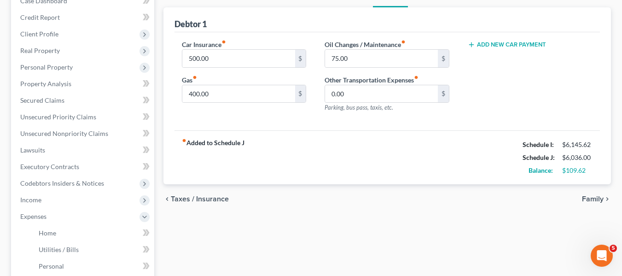
scroll to position [104, 0]
click at [218, 57] on input "500.00" at bounding box center [238, 57] width 113 height 17
type input "280"
click at [243, 91] on input "400.00" at bounding box center [238, 93] width 113 height 17
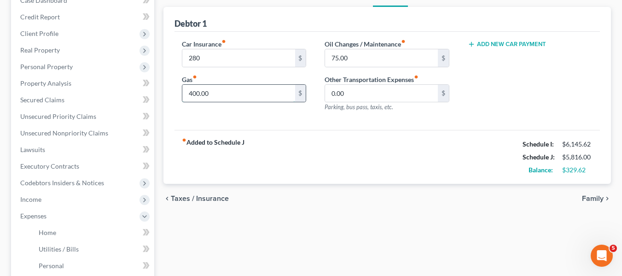
click at [243, 91] on input "400.00" at bounding box center [238, 93] width 113 height 17
type input "300"
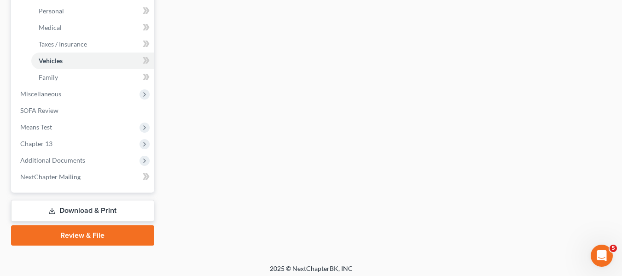
scroll to position [363, 0]
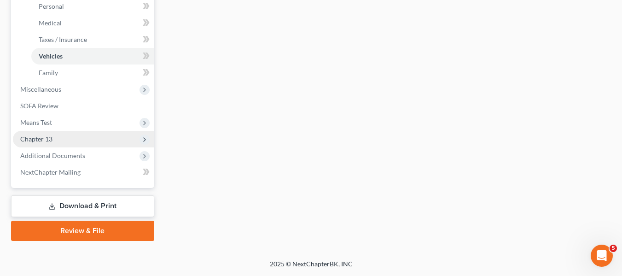
click at [35, 142] on span "Chapter 13" at bounding box center [36, 139] width 32 height 8
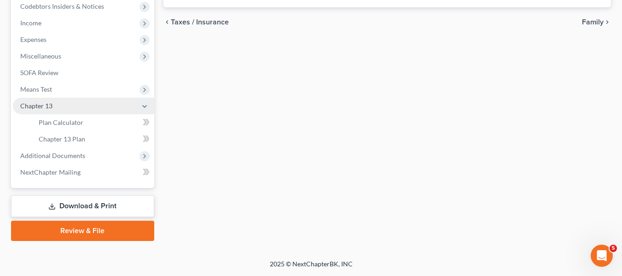
scroll to position [280, 0]
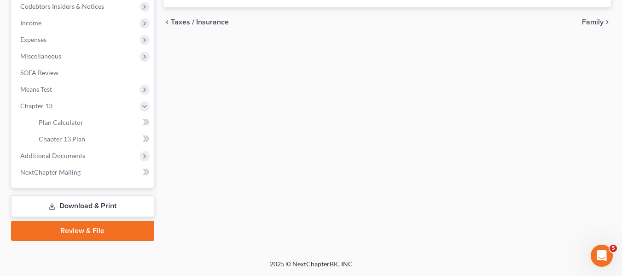
click at [65, 208] on link "Download & Print" at bounding box center [82, 206] width 143 height 22
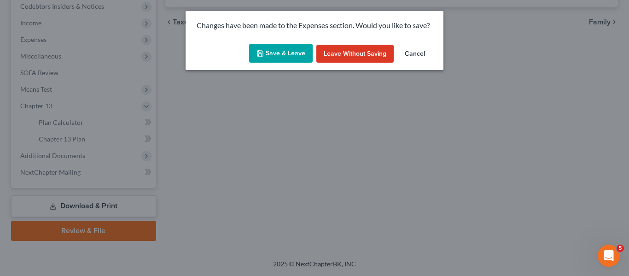
click at [284, 47] on button "Save & Leave" at bounding box center [281, 53] width 64 height 19
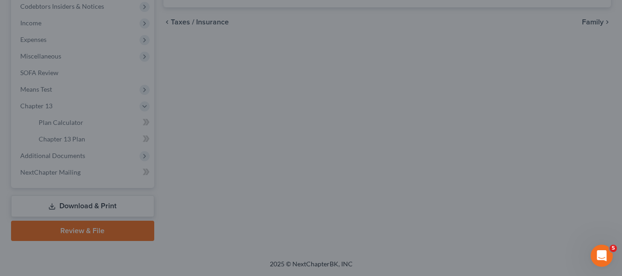
type input "280.00"
type input "300.00"
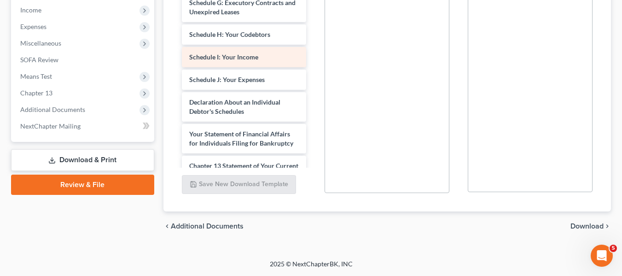
scroll to position [138, 0]
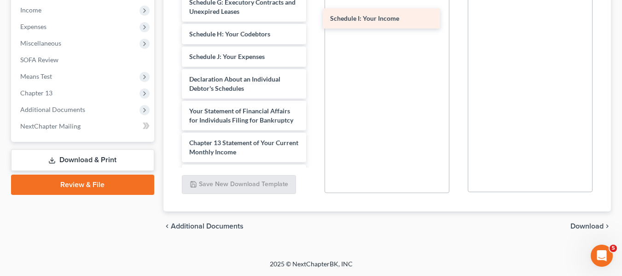
drag, startPoint x: 202, startPoint y: 58, endPoint x: 344, endPoint y: 21, distance: 147.0
click at [314, 21] on div "Schedule I: Your Income Sutphin, Albert C 15317-MD-CC-039731710-pdf Voluntary P…" at bounding box center [245, 41] width 140 height 524
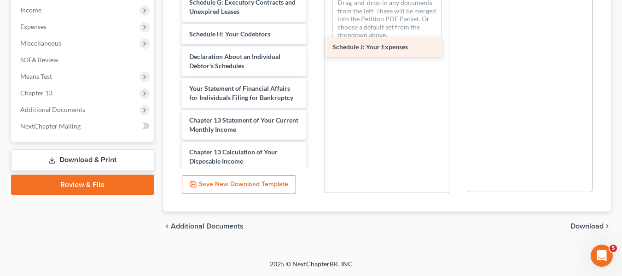
drag, startPoint x: 232, startPoint y: 52, endPoint x: 375, endPoint y: 43, distance: 143.9
click at [314, 43] on div "Schedule J: Your Expenses Sutphin, Albert C 15317-MD-CC-039731710-pdf Voluntary…" at bounding box center [245, 29] width 140 height 501
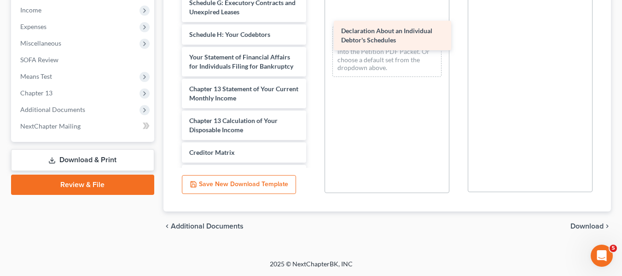
drag, startPoint x: 198, startPoint y: 64, endPoint x: 347, endPoint y: 38, distance: 150.4
click at [314, 38] on div "Declaration About an Individual Debtor's Schedules Sutphin, Albert C 15317-MD-C…" at bounding box center [245, 13] width 140 height 469
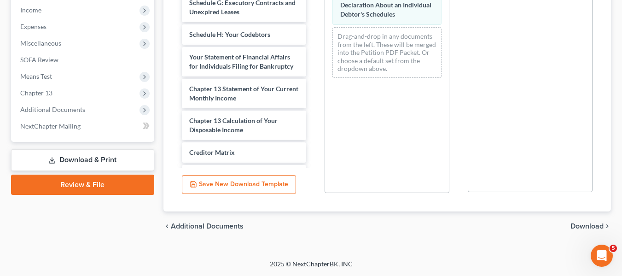
scroll to position [52, 0]
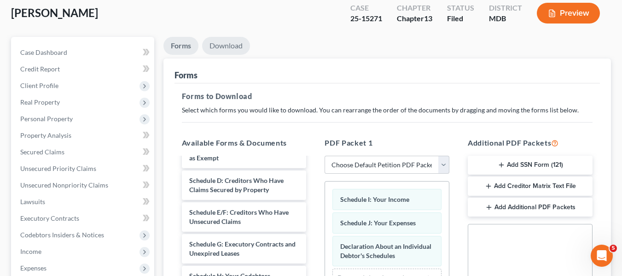
click at [226, 48] on link "Download" at bounding box center [226, 46] width 48 height 18
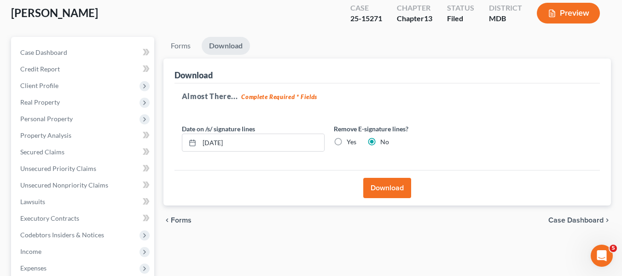
click at [387, 186] on button "Download" at bounding box center [387, 188] width 48 height 20
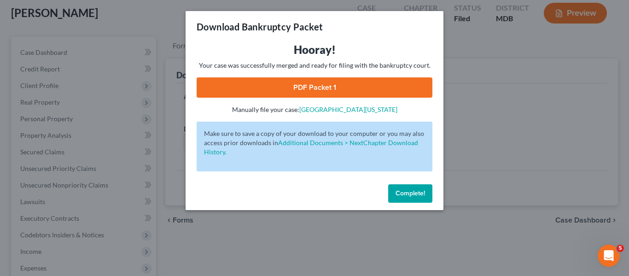
click at [316, 91] on link "PDF Packet 1" at bounding box center [315, 87] width 236 height 20
click at [399, 199] on button "Complete!" at bounding box center [410, 193] width 44 height 18
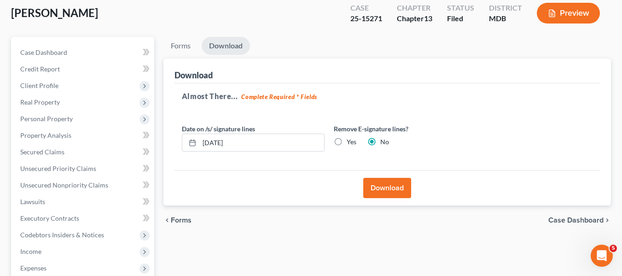
scroll to position [0, 0]
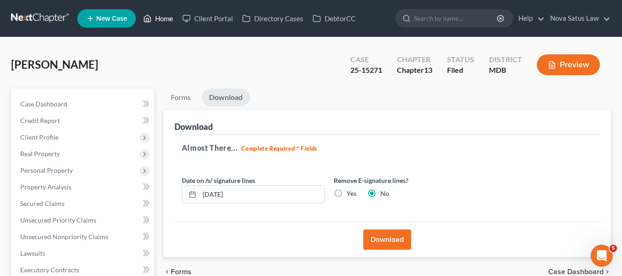
click at [168, 19] on link "Home" at bounding box center [158, 18] width 39 height 17
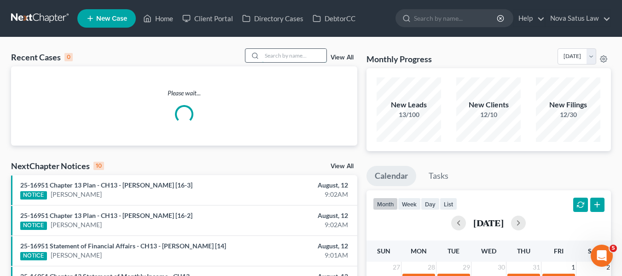
click at [272, 55] on input "search" at bounding box center [294, 55] width 64 height 13
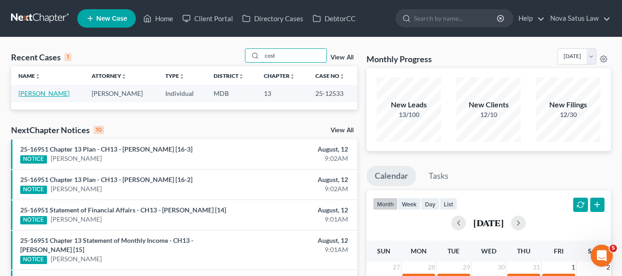
type input "cost"
click at [42, 92] on link "Coster, Annette" at bounding box center [43, 93] width 51 height 8
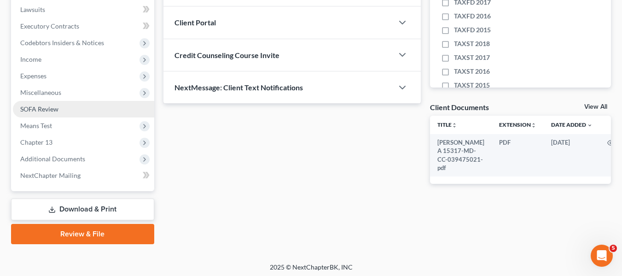
scroll to position [244, 0]
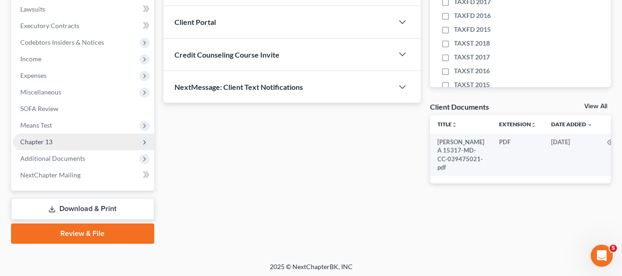
click at [43, 142] on span "Chapter 13" at bounding box center [36, 142] width 32 height 8
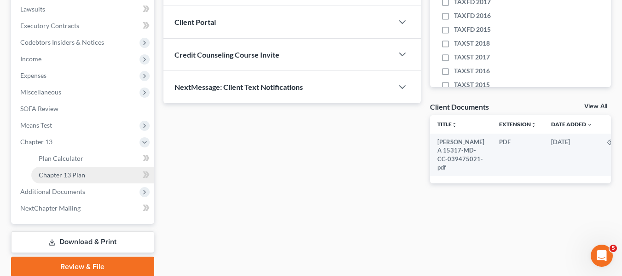
click at [55, 171] on span "Chapter 13 Plan" at bounding box center [62, 175] width 47 height 8
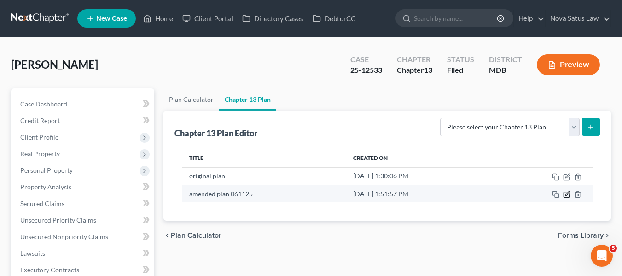
click at [568, 192] on icon "button" at bounding box center [567, 193] width 4 height 4
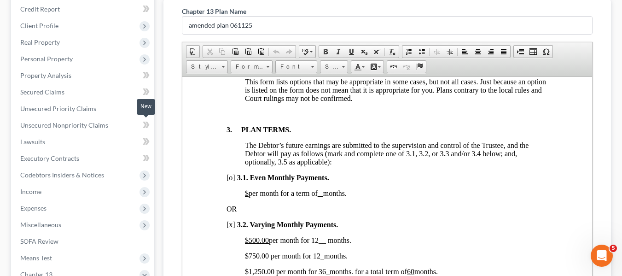
scroll to position [112, 0]
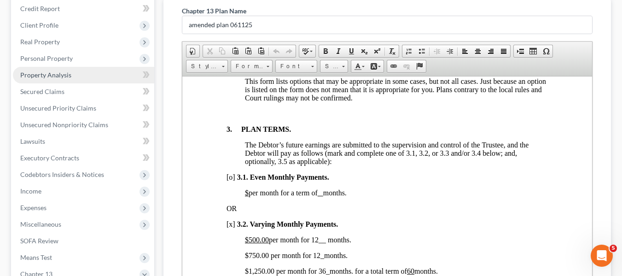
click at [58, 76] on span "Property Analysis" at bounding box center [45, 75] width 51 height 8
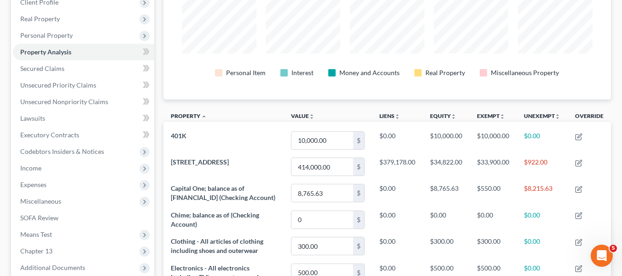
scroll to position [134, 0]
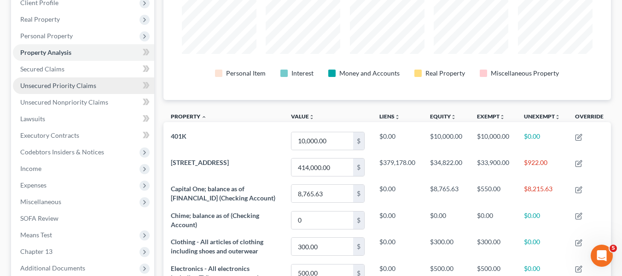
click at [47, 82] on span "Unsecured Priority Claims" at bounding box center [58, 85] width 76 height 8
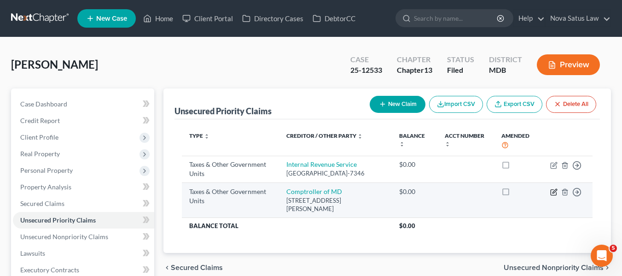
click at [554, 196] on icon "button" at bounding box center [553, 191] width 7 height 7
select select "2"
select select "21"
select select "0"
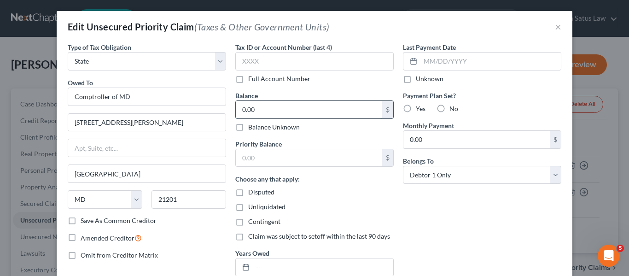
click at [288, 105] on input "0.00" at bounding box center [309, 109] width 146 height 17
type input "35,802"
click at [279, 146] on div "Priority Balance $" at bounding box center [314, 153] width 158 height 28
click at [277, 154] on input "text" at bounding box center [309, 157] width 146 height 17
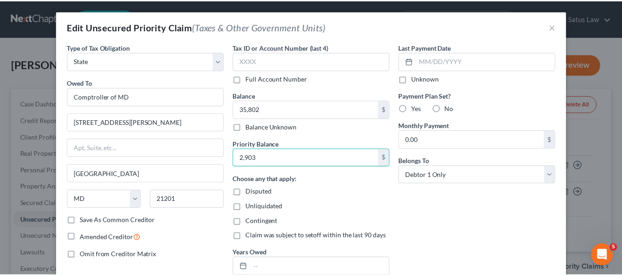
scroll to position [92, 0]
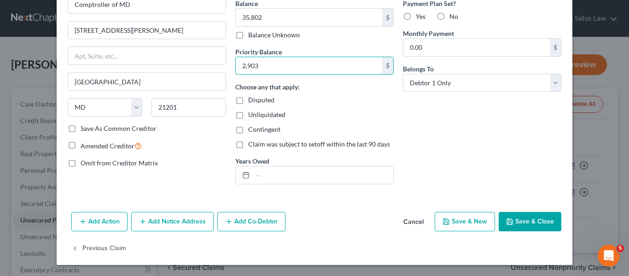
type input "2,903"
click at [506, 218] on icon "button" at bounding box center [509, 221] width 7 height 7
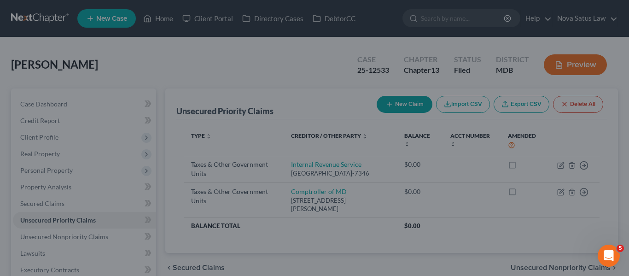
type input "35,802.00"
type input "2,903.00"
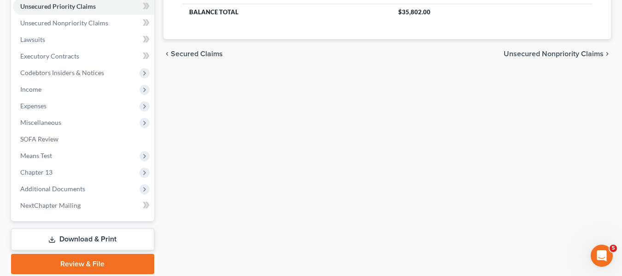
scroll to position [247, 0]
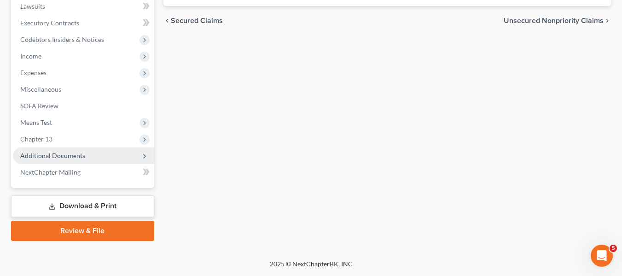
click at [37, 154] on span "Additional Documents" at bounding box center [52, 155] width 65 height 8
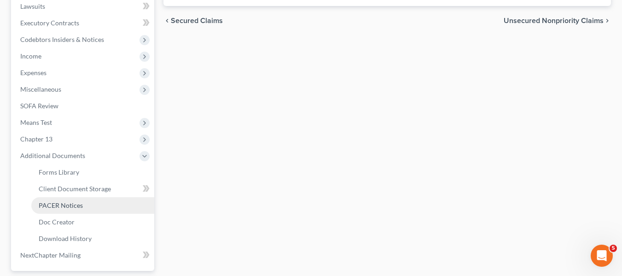
click at [59, 204] on span "PACER Notices" at bounding box center [61, 205] width 44 height 8
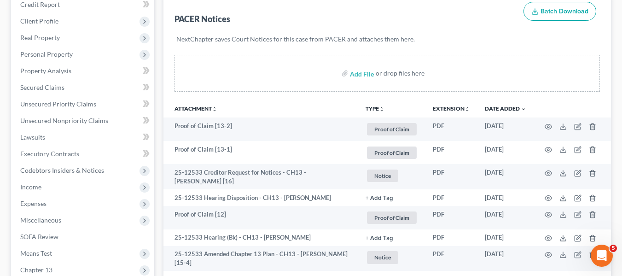
scroll to position [116, 0]
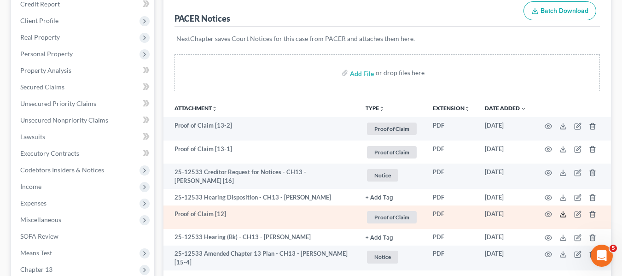
click at [564, 213] on icon at bounding box center [562, 213] width 7 height 7
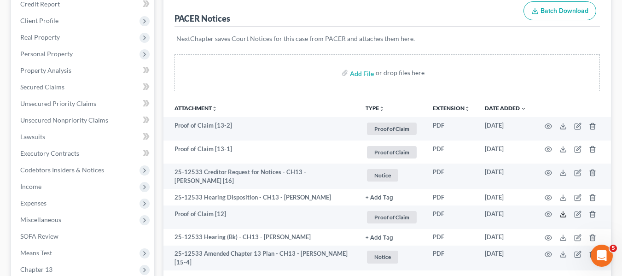
scroll to position [0, 0]
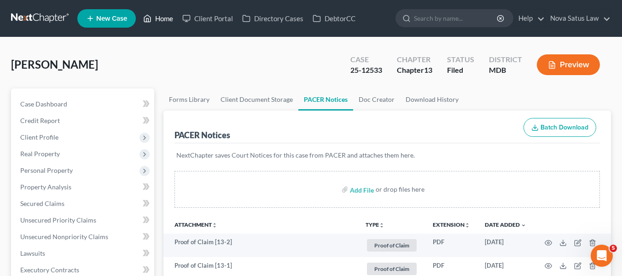
click at [165, 17] on link "Home" at bounding box center [158, 18] width 39 height 17
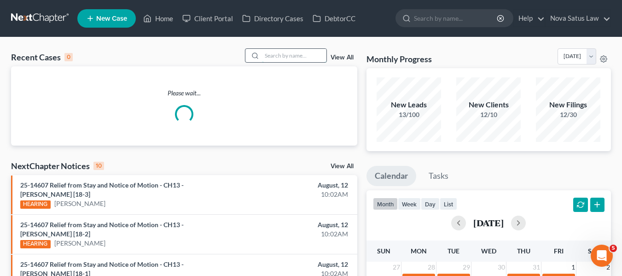
click at [281, 57] on input "search" at bounding box center [294, 55] width 64 height 13
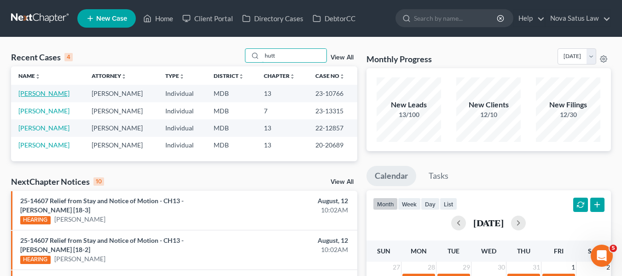
type input "hutt"
click at [37, 92] on link "Hutts, Kimberly" at bounding box center [43, 93] width 51 height 8
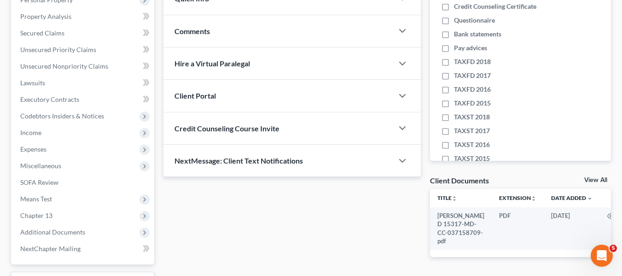
scroll to position [247, 0]
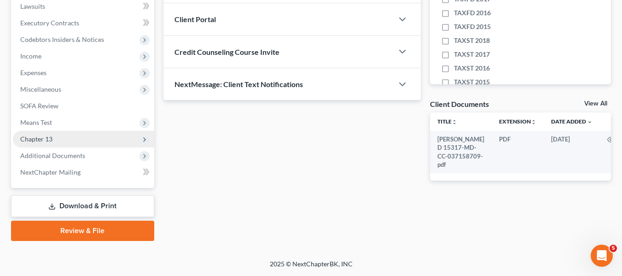
click at [47, 140] on span "Chapter 13" at bounding box center [36, 139] width 32 height 8
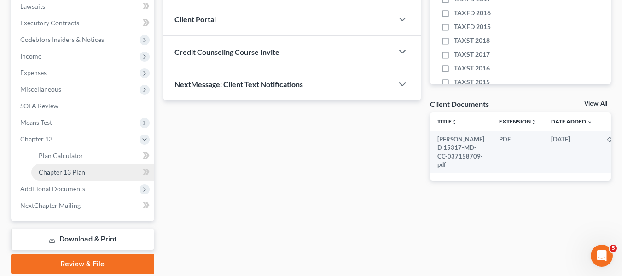
click at [57, 171] on span "Chapter 13 Plan" at bounding box center [62, 172] width 47 height 8
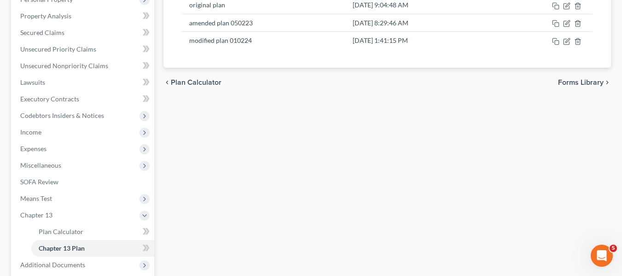
scroll to position [171, 0]
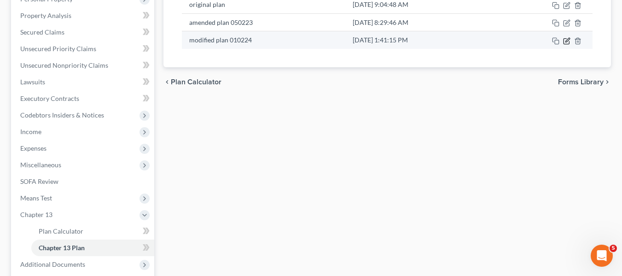
click at [566, 40] on icon "button" at bounding box center [566, 40] width 7 height 7
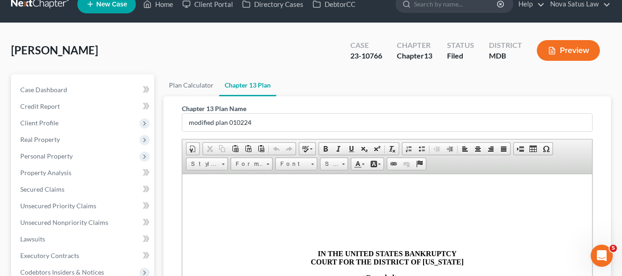
scroll to position [0, 0]
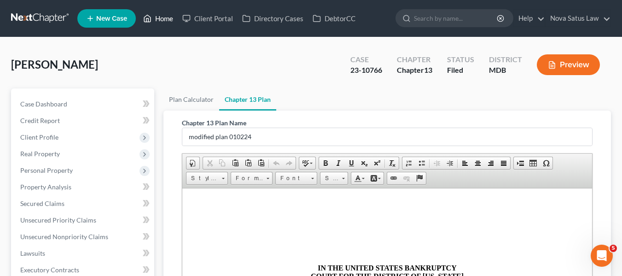
click at [152, 13] on link "Home" at bounding box center [158, 18] width 39 height 17
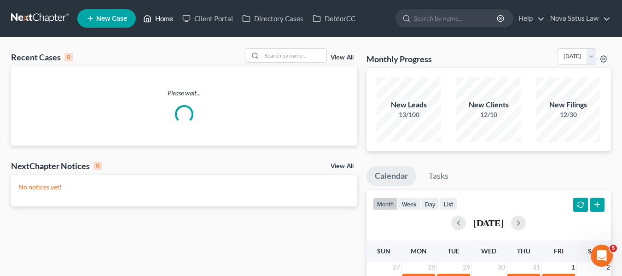
click at [157, 16] on link "Home" at bounding box center [158, 18] width 39 height 17
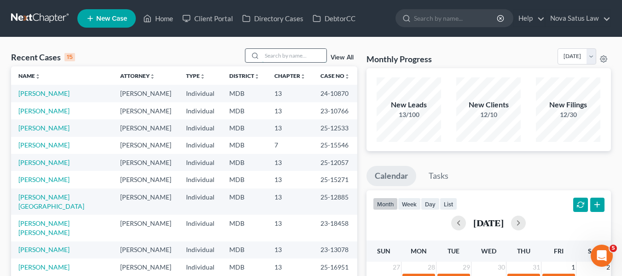
click at [270, 58] on input "search" at bounding box center [294, 55] width 64 height 13
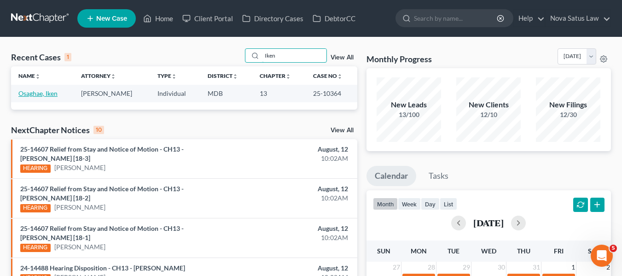
type input "Iken"
click at [44, 94] on link "Osaghae, Iken" at bounding box center [37, 93] width 39 height 8
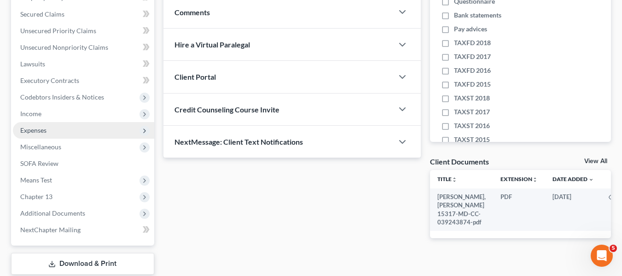
scroll to position [190, 0]
click at [40, 128] on span "Expenses" at bounding box center [33, 130] width 26 height 8
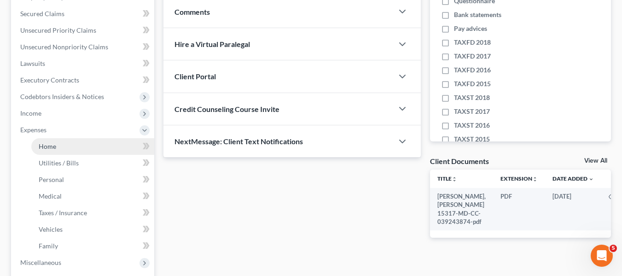
click at [48, 145] on span "Home" at bounding box center [47, 146] width 17 height 8
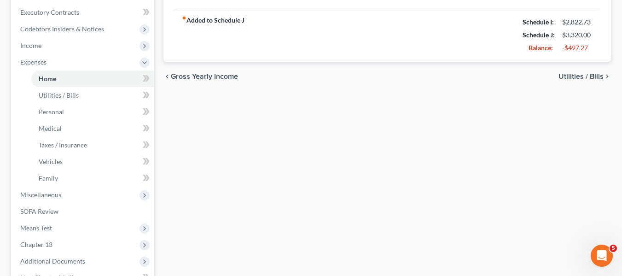
scroll to position [363, 0]
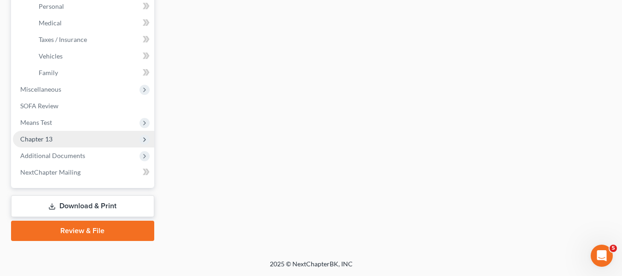
click at [37, 136] on span "Chapter 13" at bounding box center [36, 139] width 32 height 8
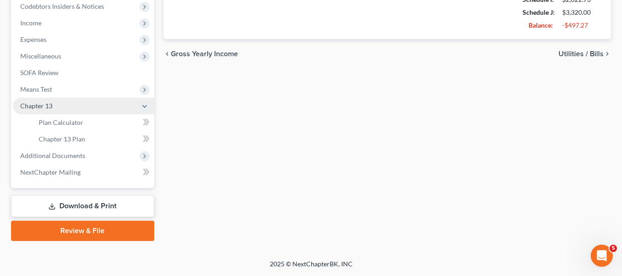
scroll to position [280, 0]
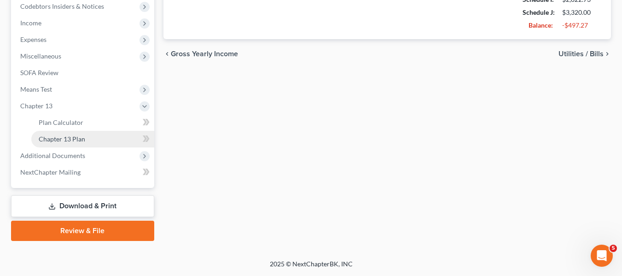
click at [50, 140] on span "Chapter 13 Plan" at bounding box center [62, 139] width 47 height 8
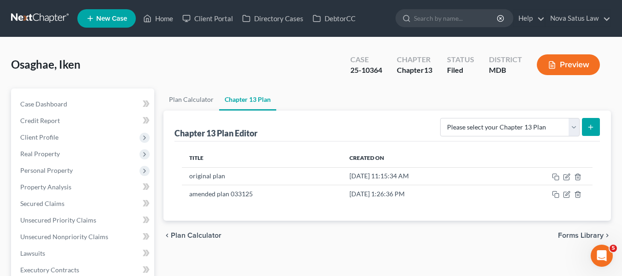
scroll to position [43, 0]
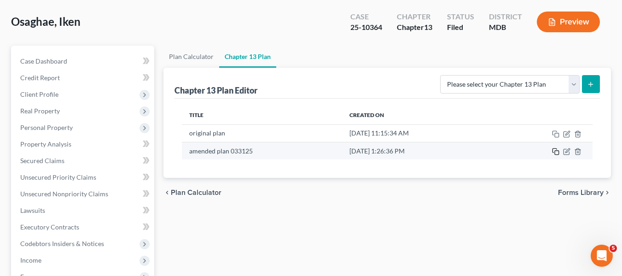
click at [553, 151] on icon "button" at bounding box center [555, 151] width 7 height 7
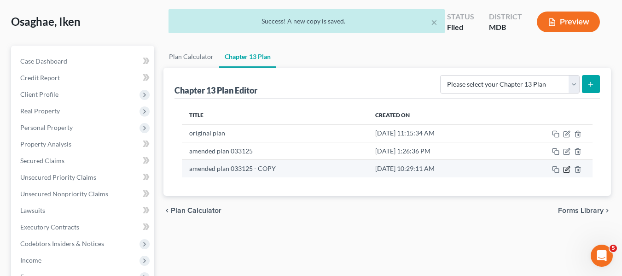
click at [567, 169] on icon "button" at bounding box center [567, 168] width 4 height 4
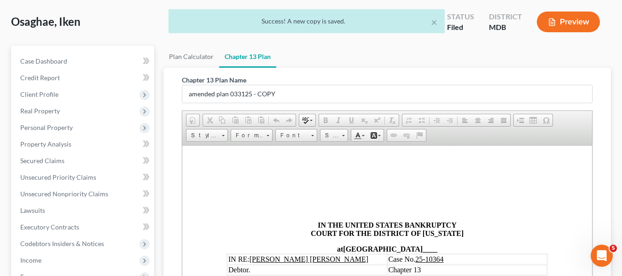
scroll to position [0, 0]
click at [291, 95] on input "amended plan 033125 - COPY" at bounding box center [387, 93] width 410 height 17
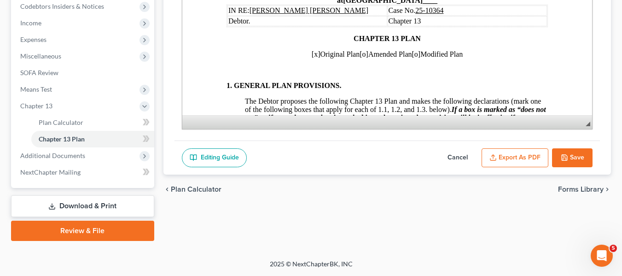
scroll to position [11, 0]
type input "amended plan 081225"
click at [311, 54] on span "[x]" at bounding box center [315, 55] width 9 height 8
click at [359, 53] on span "[o]" at bounding box center [363, 55] width 9 height 8
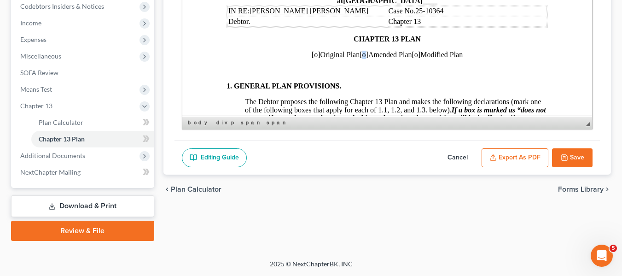
click at [359, 53] on span "[o]" at bounding box center [363, 55] width 9 height 8
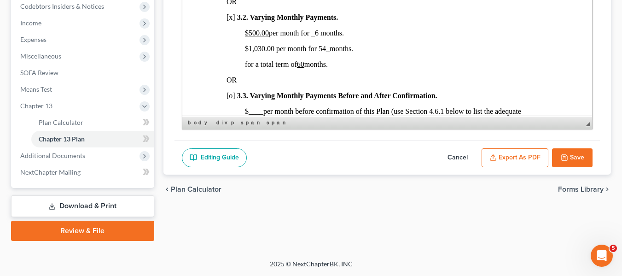
scroll to position [644, 0]
click at [244, 36] on u "$500.00" at bounding box center [256, 33] width 24 height 8
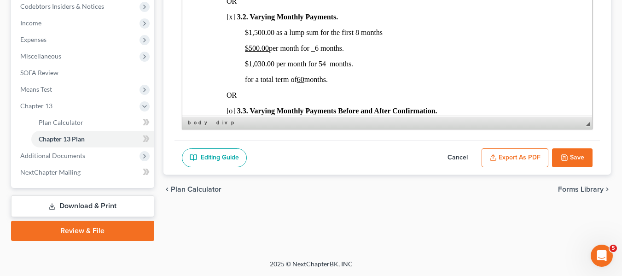
click at [249, 52] on u "$500.00" at bounding box center [256, 48] width 24 height 8
click at [315, 52] on span "$300 .00 per month for _6 months." at bounding box center [293, 48] width 99 height 8
click at [253, 68] on span "$1,030.00 per month for 54 _ months." at bounding box center [298, 64] width 108 height 8
click at [255, 68] on span "$1,450 .00 per month for 54 _ months." at bounding box center [298, 64] width 108 height 8
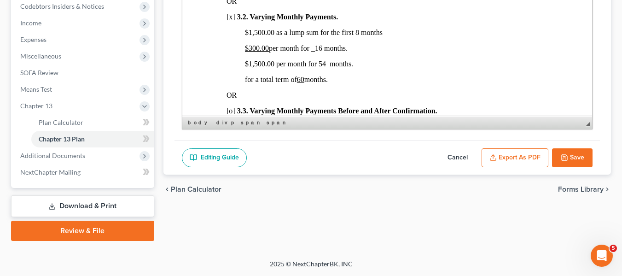
click at [319, 68] on span "$1,500 .00 per month for 54 _ months." at bounding box center [298, 64] width 108 height 8
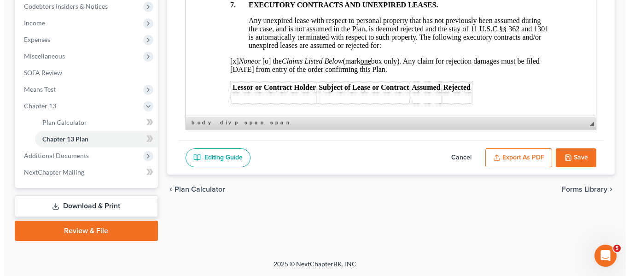
scroll to position [3652, 0]
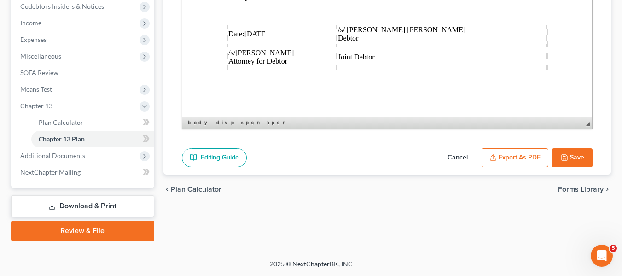
click at [249, 30] on u "03/31/2025" at bounding box center [256, 34] width 24 height 8
click at [506, 158] on button "Export as PDF" at bounding box center [515, 157] width 67 height 19
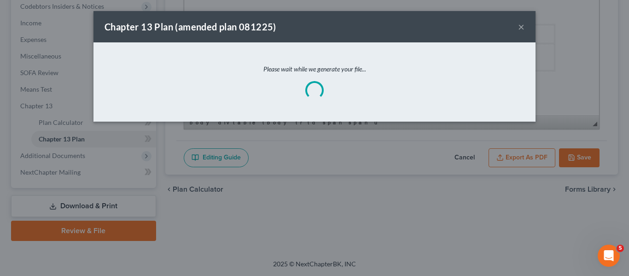
scroll to position [3619, 0]
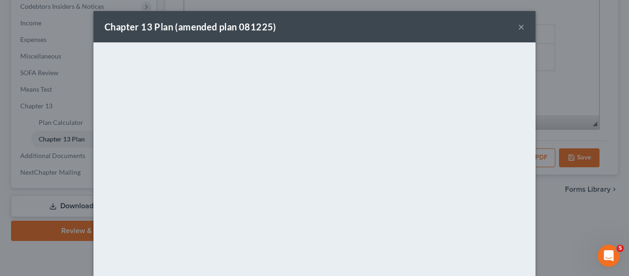
click at [355, 37] on div "Chapter 13 Plan (amended plan 081225) ×" at bounding box center [314, 26] width 442 height 31
click at [518, 28] on button "×" at bounding box center [521, 26] width 6 height 11
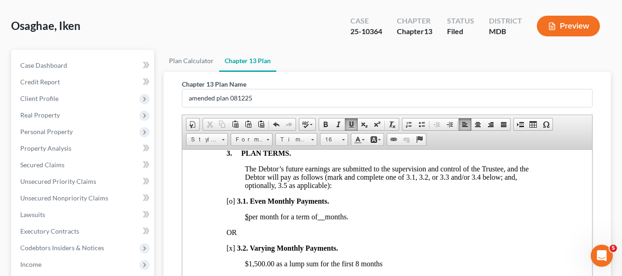
scroll to position [0, 0]
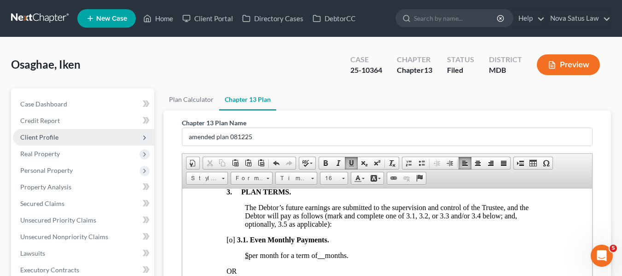
click at [52, 136] on span "Client Profile" at bounding box center [39, 137] width 38 height 8
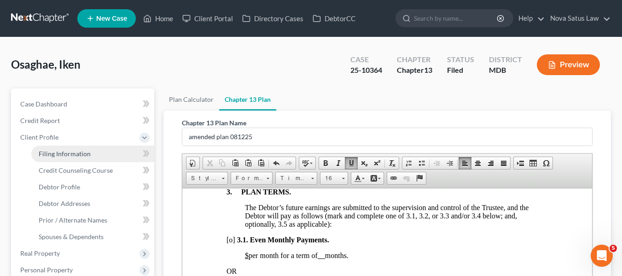
click at [59, 153] on span "Filing Information" at bounding box center [65, 154] width 52 height 8
select select "1"
select select "0"
select select "3"
select select "38"
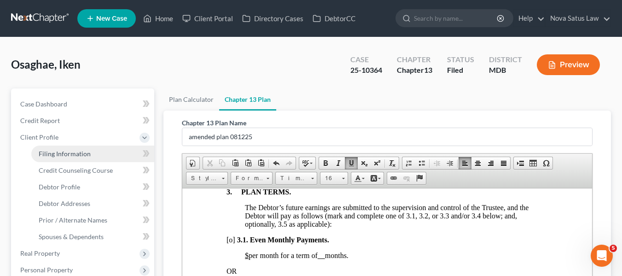
select select "0"
select select "21"
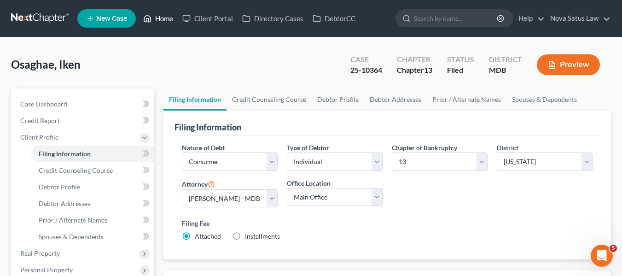
click at [162, 17] on link "Home" at bounding box center [158, 18] width 39 height 17
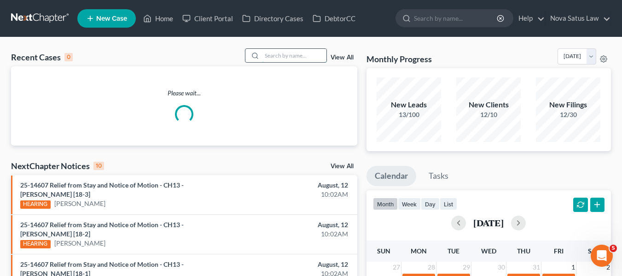
click at [282, 58] on input "search" at bounding box center [294, 55] width 64 height 13
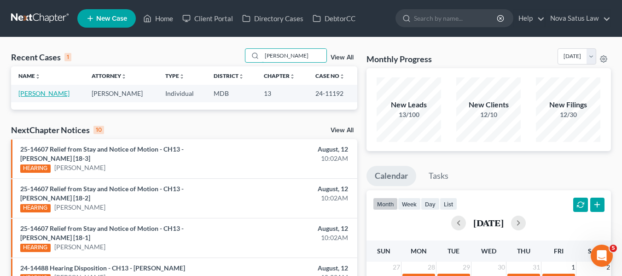
type input "franco"
click at [37, 94] on link "Franco, Nilton" at bounding box center [43, 93] width 51 height 8
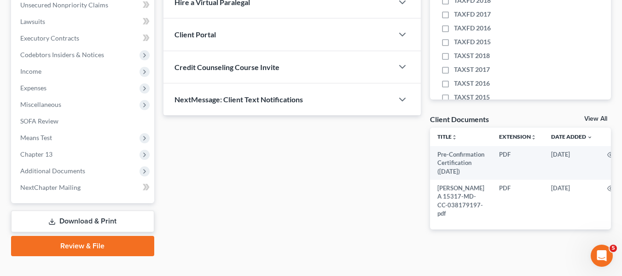
scroll to position [232, 0]
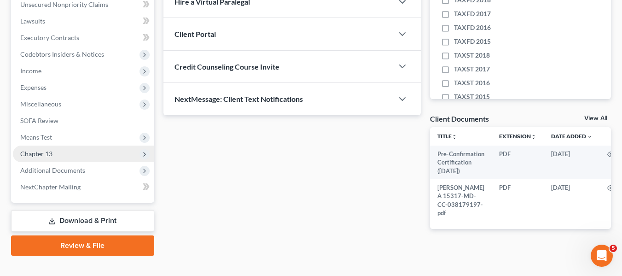
click at [36, 150] on span "Chapter 13" at bounding box center [36, 154] width 32 height 8
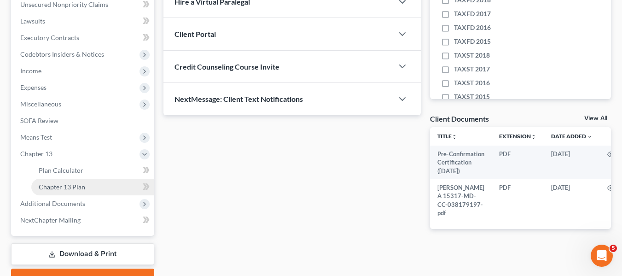
click at [58, 186] on span "Chapter 13 Plan" at bounding box center [62, 187] width 47 height 8
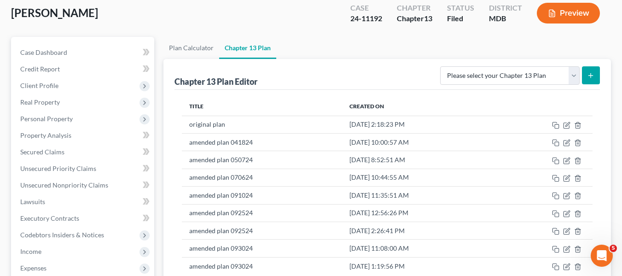
scroll to position [101, 0]
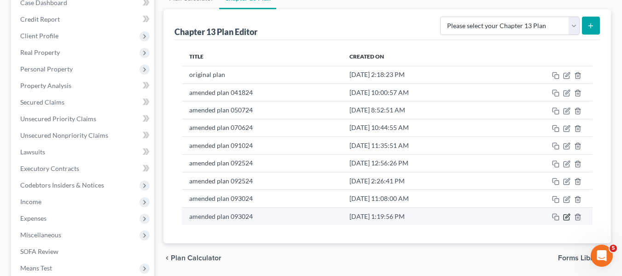
click at [567, 217] on icon "button" at bounding box center [567, 216] width 4 height 4
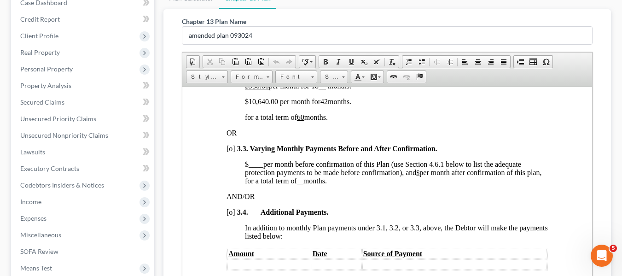
scroll to position [692, 0]
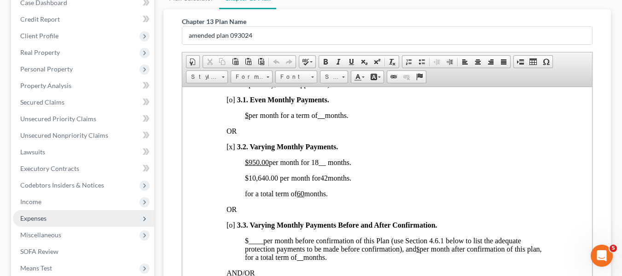
click at [41, 215] on span "Expenses" at bounding box center [33, 218] width 26 height 8
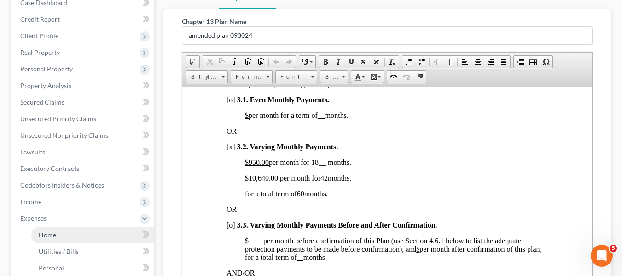
click at [73, 231] on link "Home" at bounding box center [92, 235] width 123 height 17
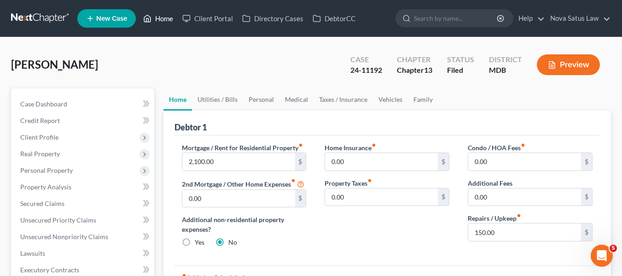
click at [161, 20] on link "Home" at bounding box center [158, 18] width 39 height 17
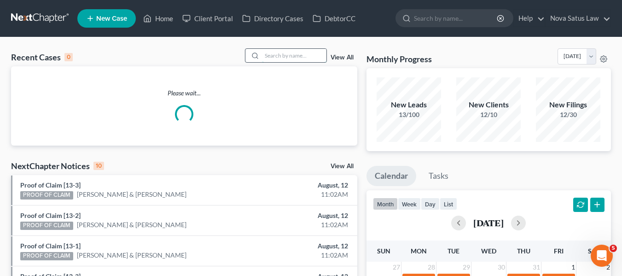
click at [265, 52] on input "search" at bounding box center [294, 55] width 64 height 13
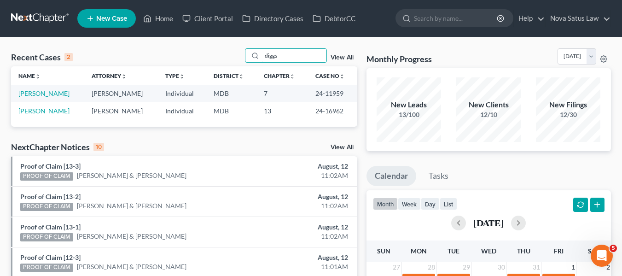
type input "diggs"
click at [38, 110] on link "Diggs, Latronda" at bounding box center [43, 111] width 51 height 8
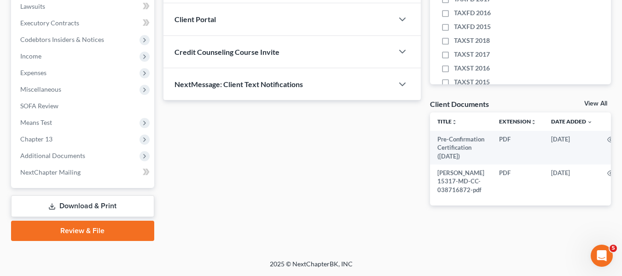
scroll to position [260, 0]
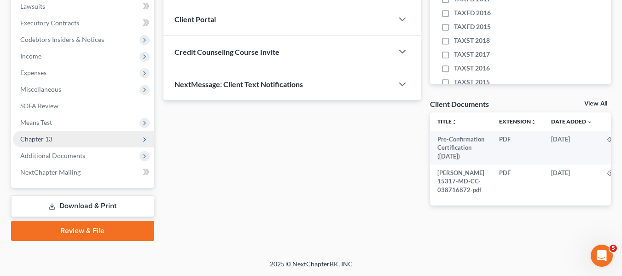
click at [52, 135] on span "Chapter 13" at bounding box center [36, 139] width 32 height 8
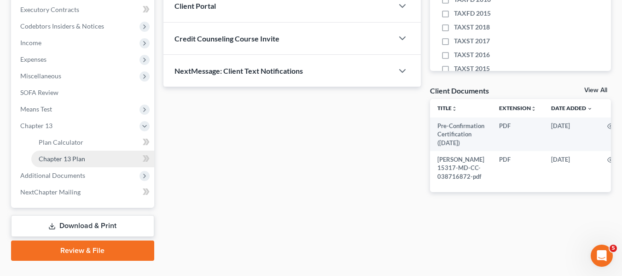
click at [66, 155] on span "Chapter 13 Plan" at bounding box center [62, 159] width 47 height 8
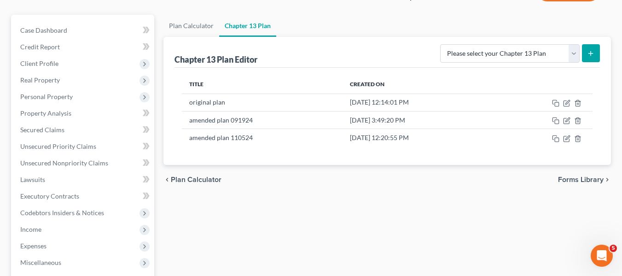
scroll to position [75, 0]
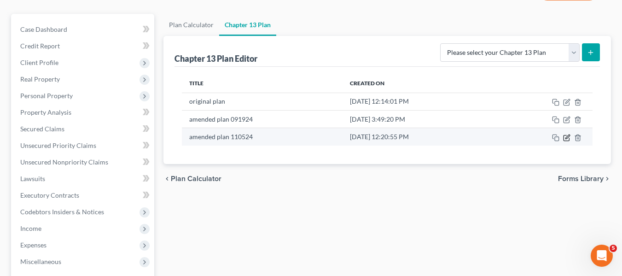
click at [564, 138] on icon "button" at bounding box center [567, 138] width 6 height 6
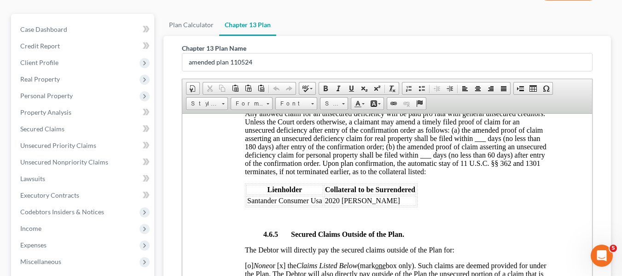
scroll to position [1955, 0]
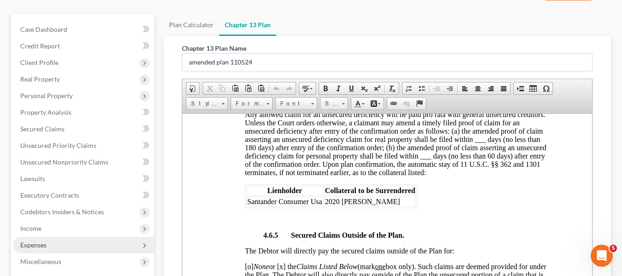
click at [40, 241] on span "Expenses" at bounding box center [33, 245] width 26 height 8
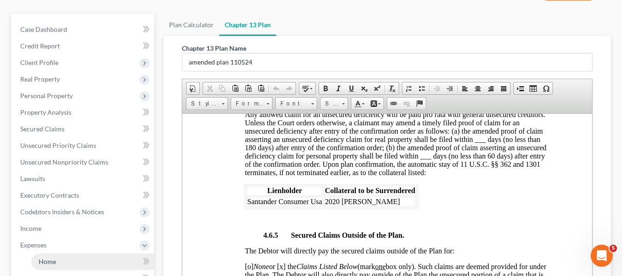
click at [58, 257] on link "Home" at bounding box center [92, 261] width 123 height 17
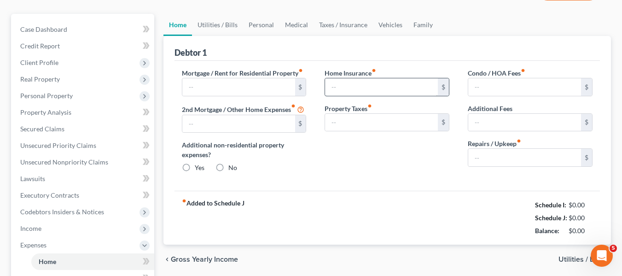
scroll to position [8, 0]
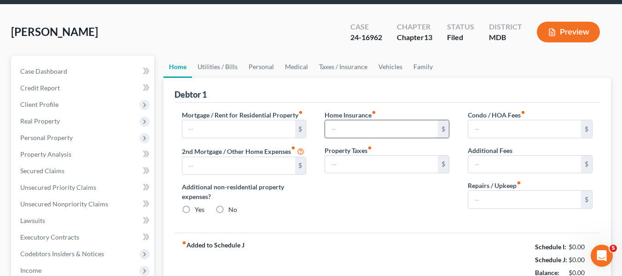
type input "2,517.00"
type input "0.00"
radio input "true"
type input "0.00"
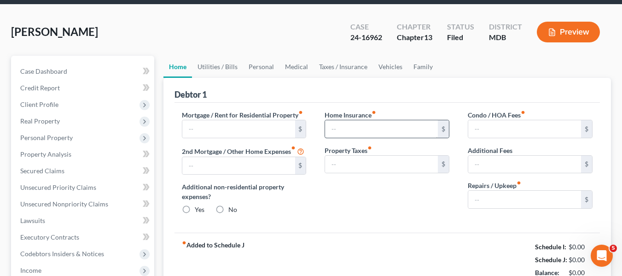
type input "70.00"
type input "0.00"
type input "100.00"
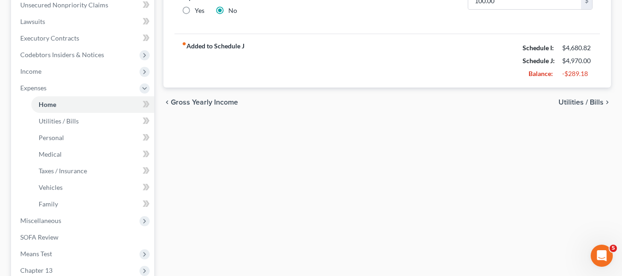
scroll to position [232, 0]
click at [47, 71] on span "Income" at bounding box center [83, 71] width 141 height 17
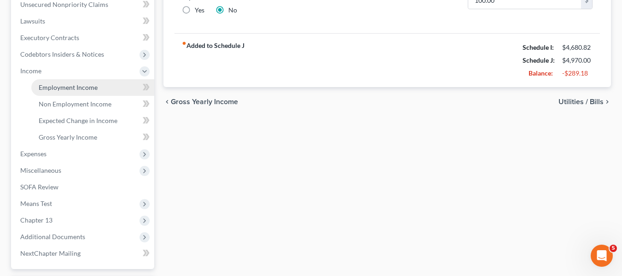
click at [54, 86] on span "Employment Income" at bounding box center [68, 87] width 59 height 8
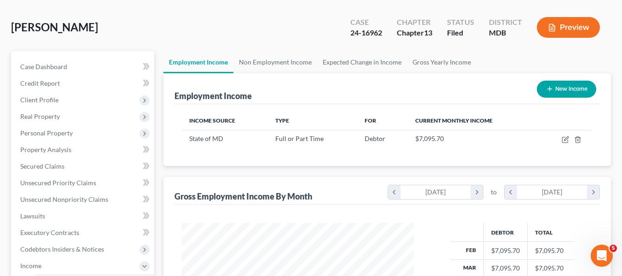
scroll to position [37, 0]
click at [263, 64] on link "Non Employment Income" at bounding box center [275, 63] width 84 height 22
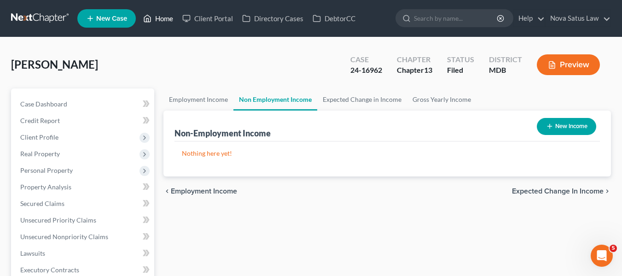
click at [166, 13] on link "Home" at bounding box center [158, 18] width 39 height 17
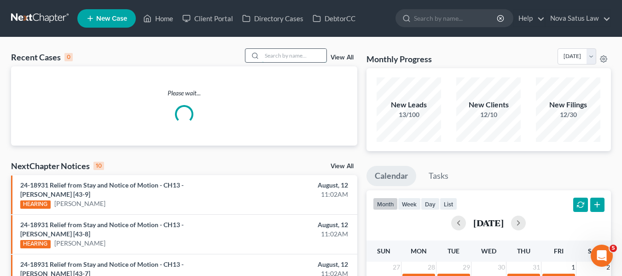
click at [280, 54] on input "search" at bounding box center [294, 55] width 64 height 13
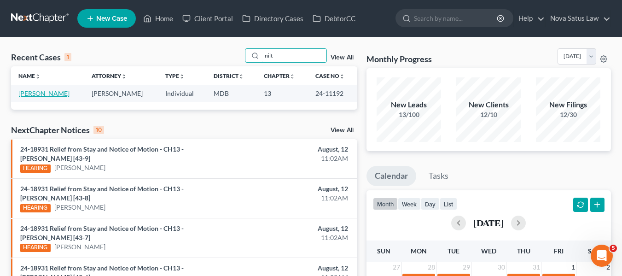
type input "nilt"
click at [42, 93] on link "Franco, Nilton" at bounding box center [43, 93] width 51 height 8
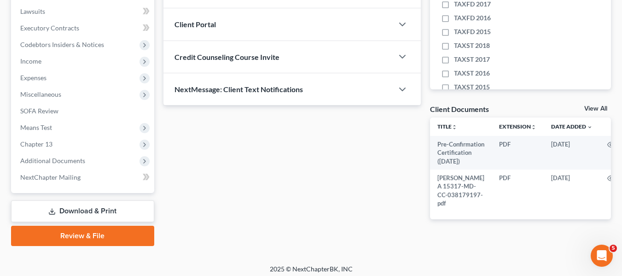
scroll to position [260, 0]
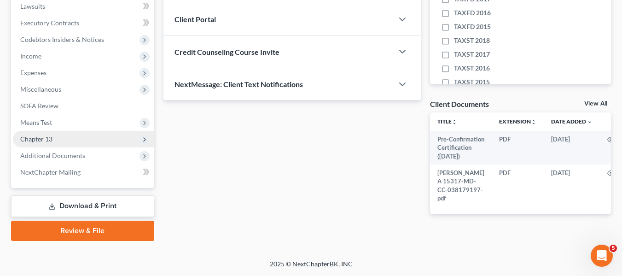
click at [47, 135] on span "Chapter 13" at bounding box center [36, 139] width 32 height 8
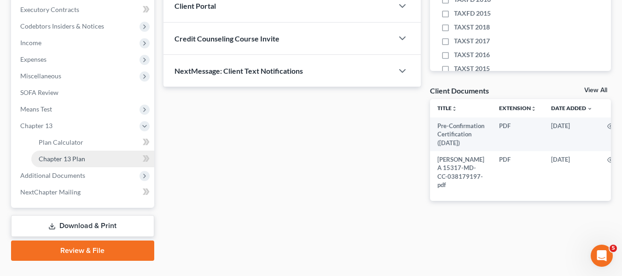
click at [59, 156] on span "Chapter 13 Plan" at bounding box center [62, 159] width 47 height 8
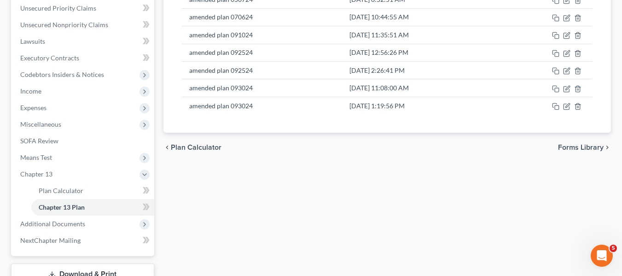
scroll to position [212, 0]
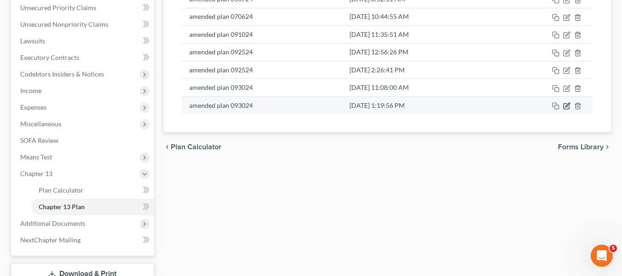
click at [563, 106] on icon "button" at bounding box center [566, 105] width 7 height 7
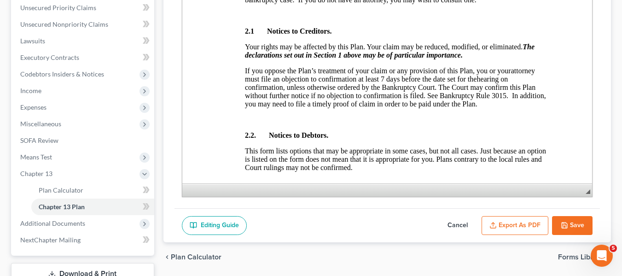
scroll to position [0, 0]
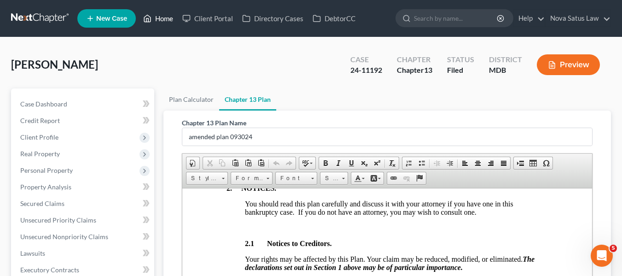
click at [164, 17] on link "Home" at bounding box center [158, 18] width 39 height 17
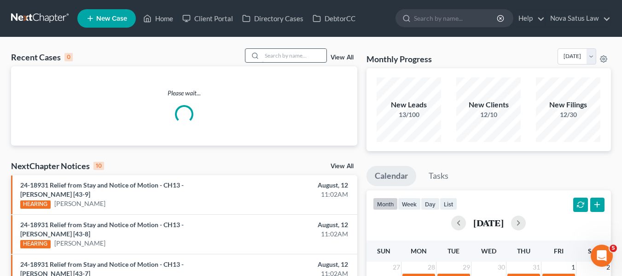
click at [279, 55] on input "search" at bounding box center [294, 55] width 64 height 13
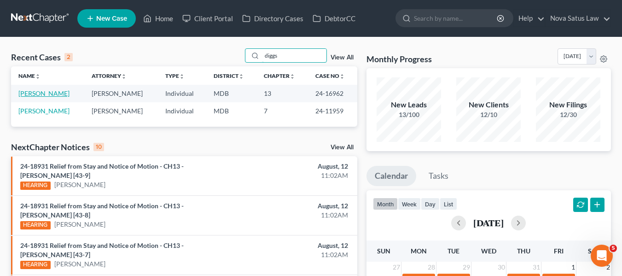
type input "diggs"
click at [32, 91] on link "Diggs, Latronda" at bounding box center [43, 93] width 51 height 8
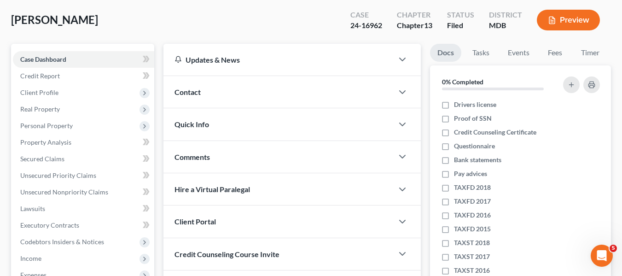
scroll to position [45, 0]
click at [32, 91] on span "Client Profile" at bounding box center [39, 92] width 38 height 8
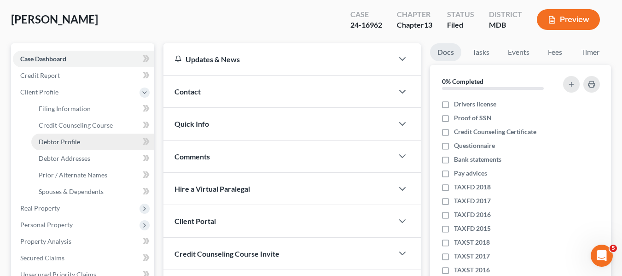
click at [78, 142] on span "Debtor Profile" at bounding box center [59, 142] width 41 height 8
select select "0"
select select "3"
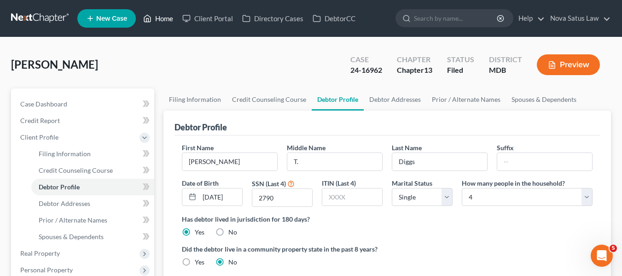
click at [163, 17] on link "Home" at bounding box center [158, 18] width 39 height 17
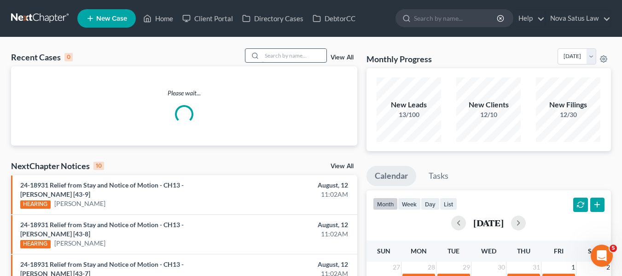
click at [281, 57] on input "search" at bounding box center [294, 55] width 64 height 13
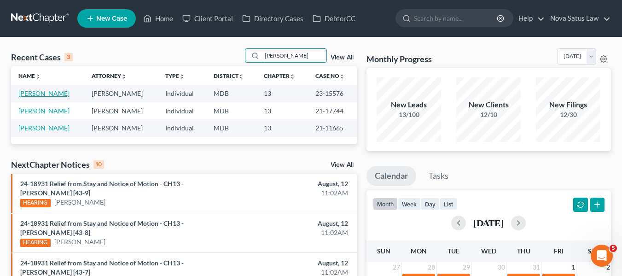
type input "dian"
click at [39, 90] on link "Shaw, Diane" at bounding box center [43, 93] width 51 height 8
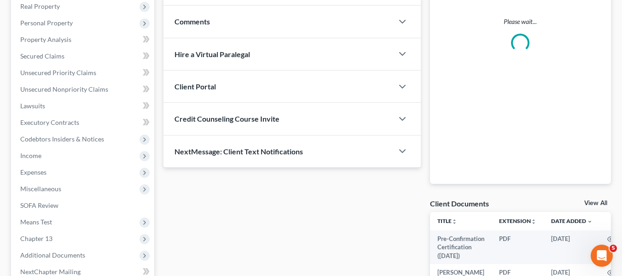
scroll to position [252, 0]
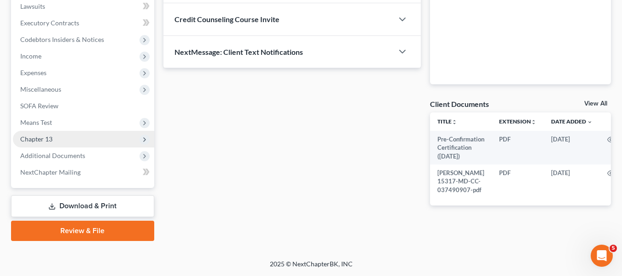
click at [41, 135] on span "Chapter 13" at bounding box center [36, 139] width 32 height 8
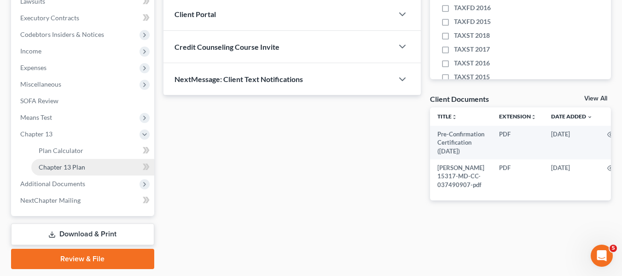
click at [63, 171] on link "Chapter 13 Plan" at bounding box center [92, 167] width 123 height 17
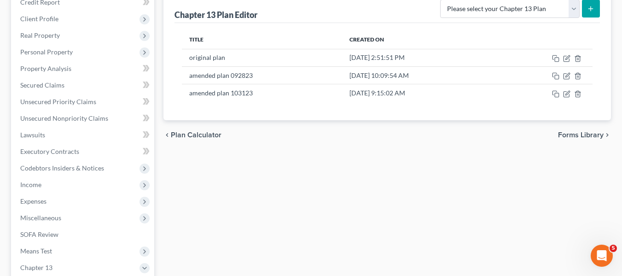
scroll to position [119, 0]
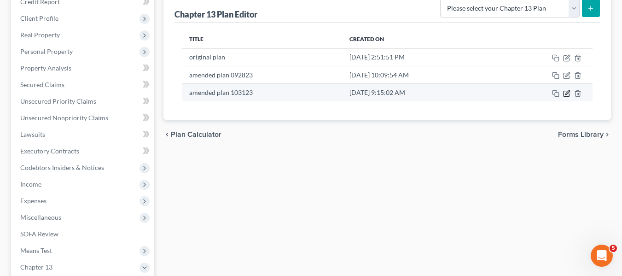
click at [568, 94] on icon "button" at bounding box center [566, 93] width 7 height 7
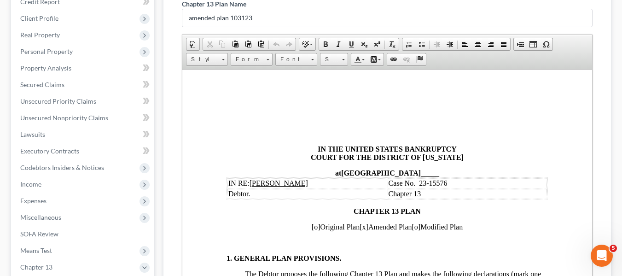
scroll to position [0, 0]
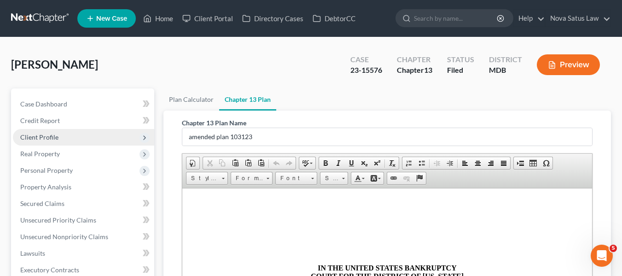
click at [51, 132] on span "Client Profile" at bounding box center [83, 137] width 141 height 17
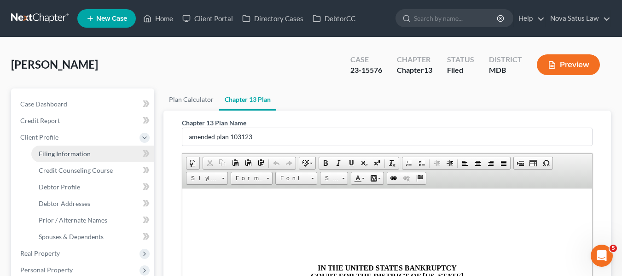
click at [59, 154] on span "Filing Information" at bounding box center [65, 154] width 52 height 8
select select "1"
select select "0"
select select "3"
select select "38"
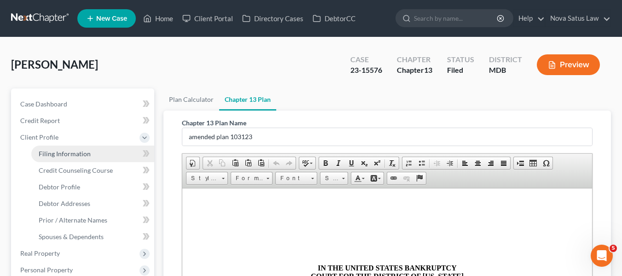
select select "0"
select select "21"
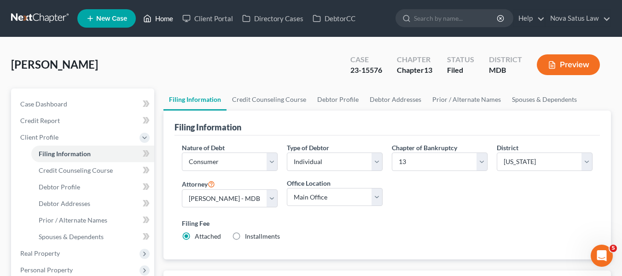
click at [163, 23] on link "Home" at bounding box center [158, 18] width 39 height 17
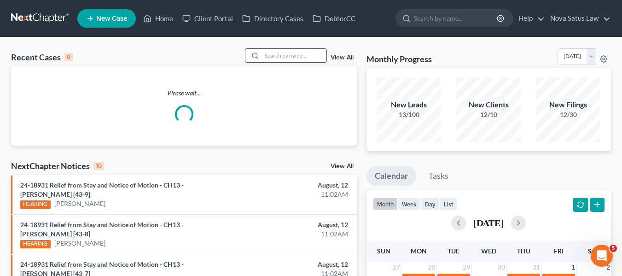
click at [271, 56] on input "search" at bounding box center [294, 55] width 64 height 13
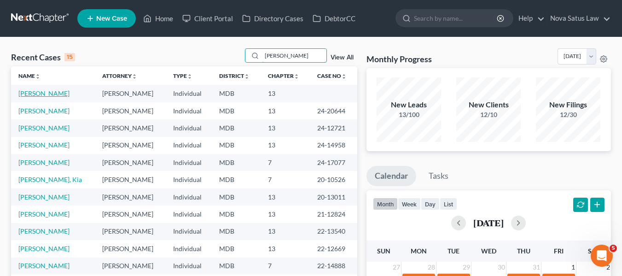
type input "harris"
click at [27, 96] on link "Harris, Glen" at bounding box center [43, 93] width 51 height 8
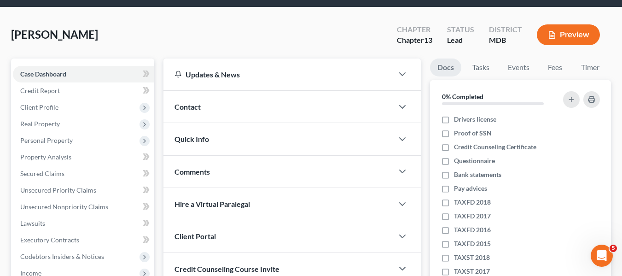
scroll to position [36, 0]
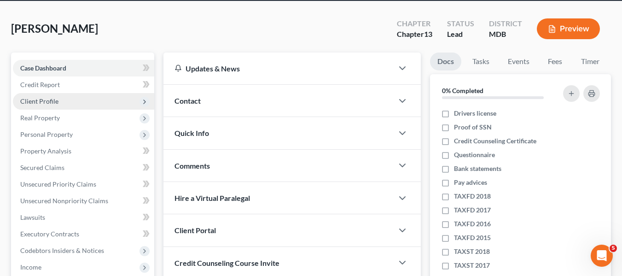
click at [41, 105] on span "Client Profile" at bounding box center [83, 101] width 141 height 17
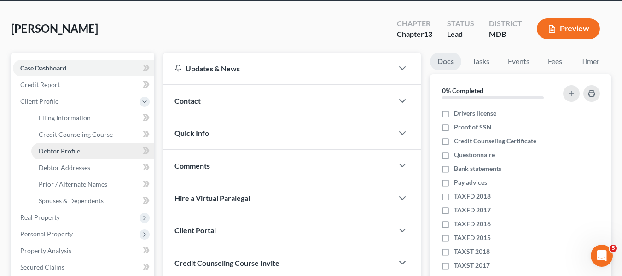
click at [55, 153] on span "Debtor Profile" at bounding box center [59, 151] width 41 height 8
select select "0"
select select "1"
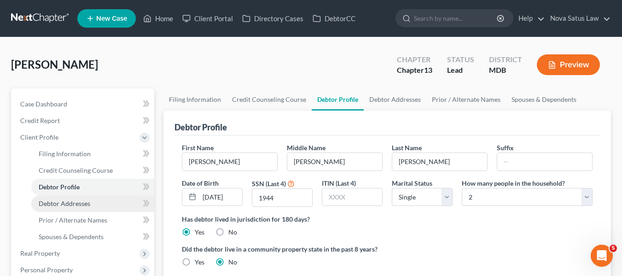
click at [76, 203] on span "Debtor Addresses" at bounding box center [65, 203] width 52 height 8
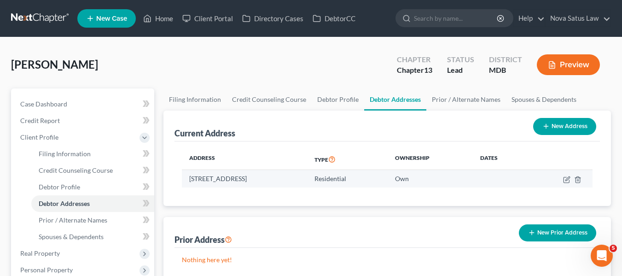
drag, startPoint x: 190, startPoint y: 177, endPoint x: 339, endPoint y: 180, distance: 149.2
click at [307, 180] on td "6326 Clevelandtown Road, Boonsboro, MD 21713" at bounding box center [244, 178] width 125 height 17
copy td "6326 Clevelandtown Road, Boonsboro, MD 21713"
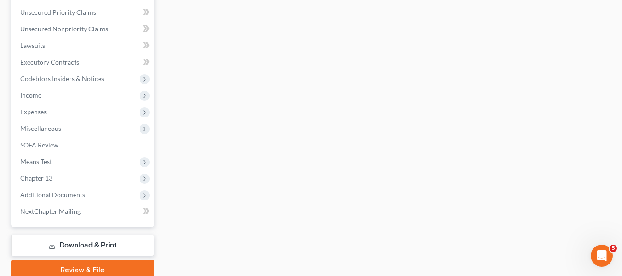
scroll to position [308, 0]
